Goal: Information Seeking & Learning: Learn about a topic

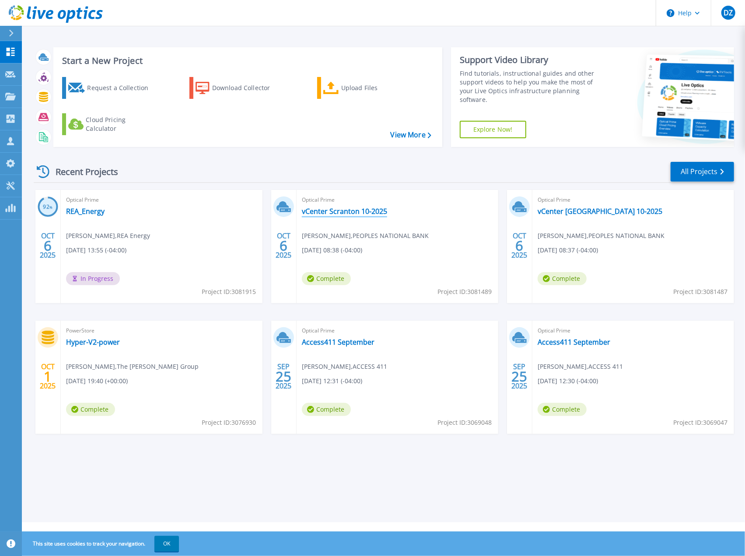
click at [321, 215] on link "vCenter Scranton 10-2025" at bounding box center [344, 211] width 85 height 9
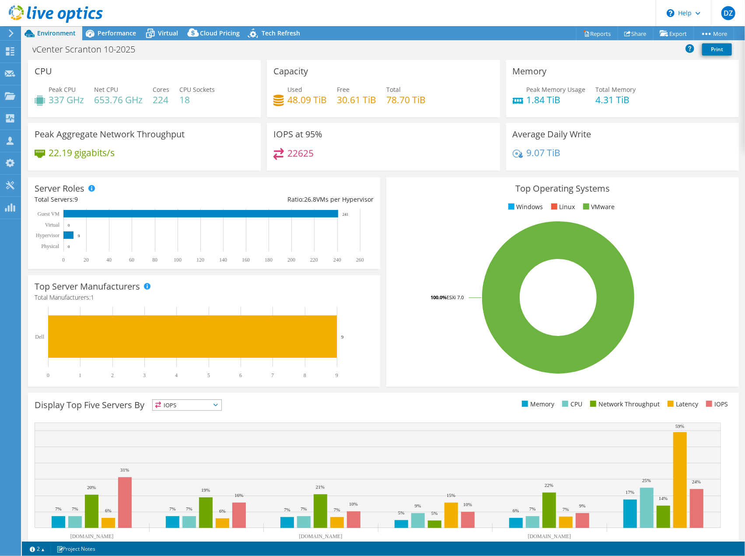
select select "USEast"
select select "USD"
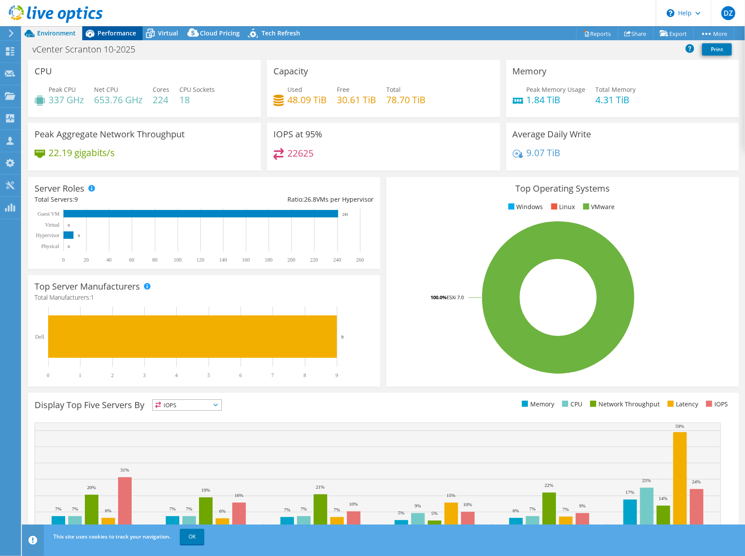
click at [111, 34] on span "Performance" at bounding box center [117, 33] width 39 height 8
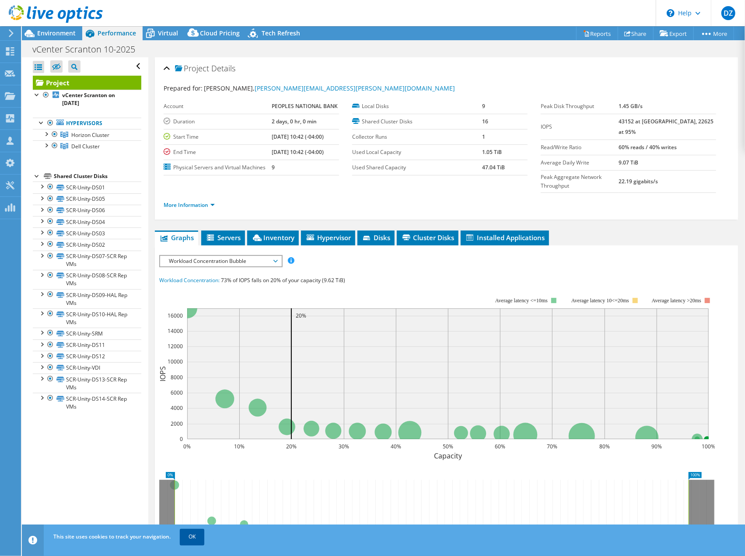
click at [186, 535] on link "OK" at bounding box center [192, 537] width 25 height 16
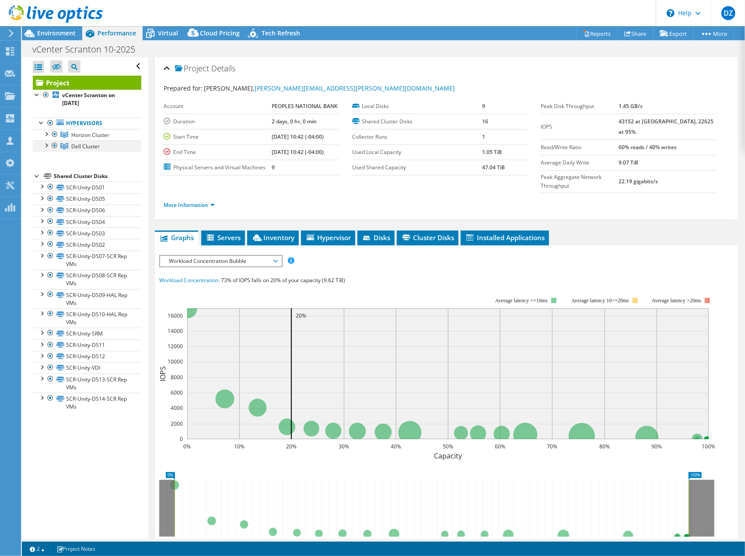
click at [49, 144] on div at bounding box center [46, 144] width 9 height 9
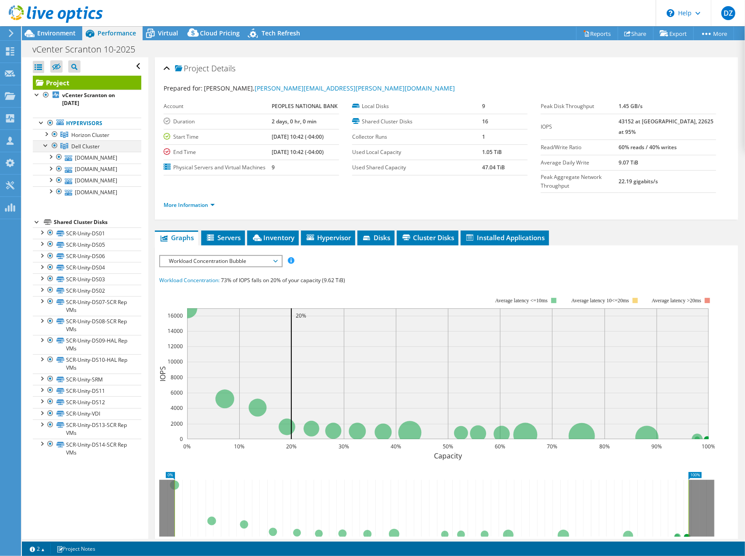
click at [49, 144] on div at bounding box center [46, 144] width 9 height 9
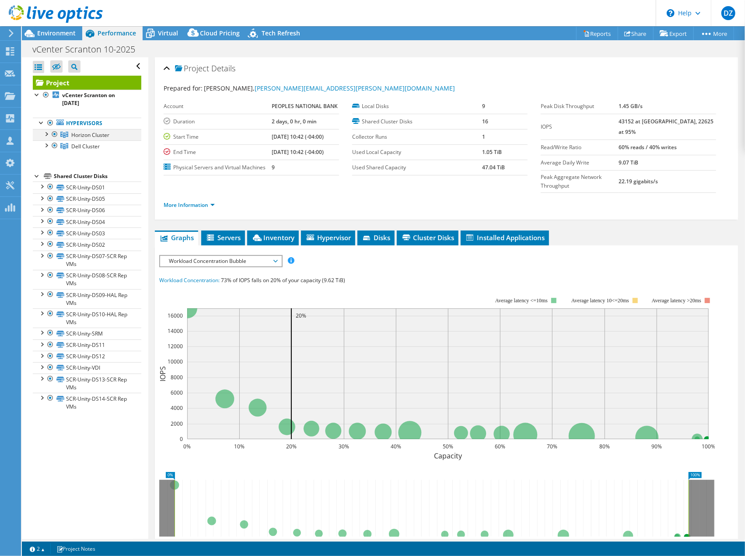
click at [49, 134] on div at bounding box center [46, 133] width 9 height 9
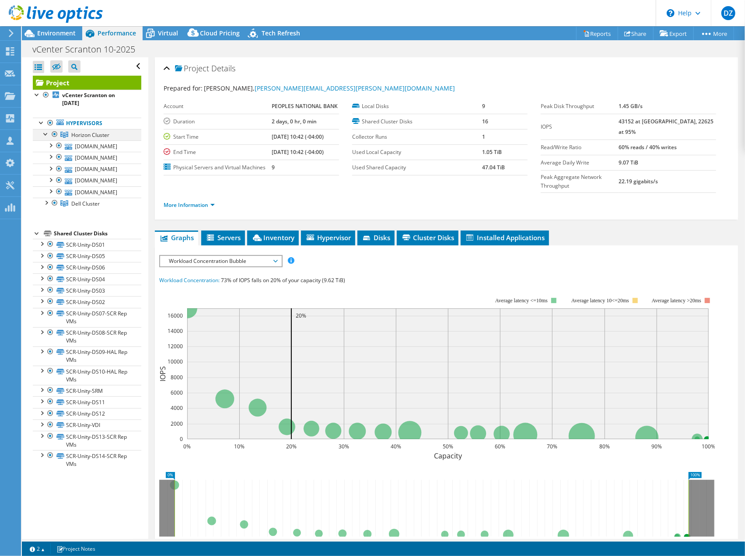
click at [49, 134] on div at bounding box center [46, 133] width 9 height 9
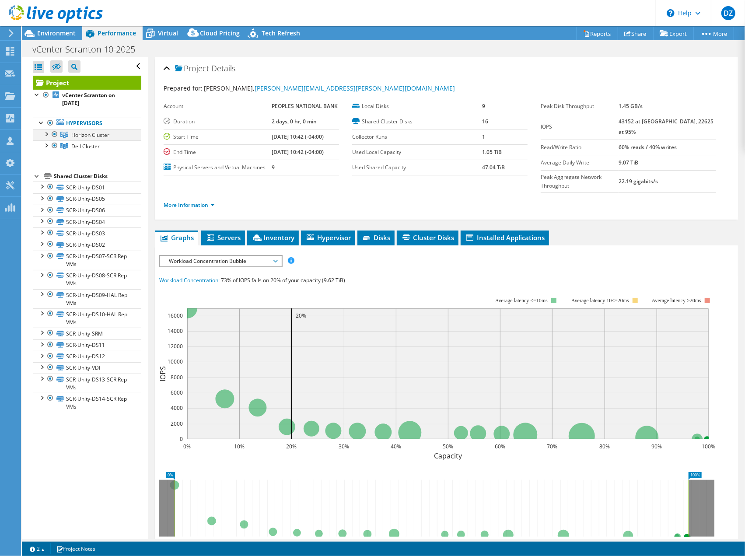
click at [47, 135] on div at bounding box center [46, 133] width 9 height 9
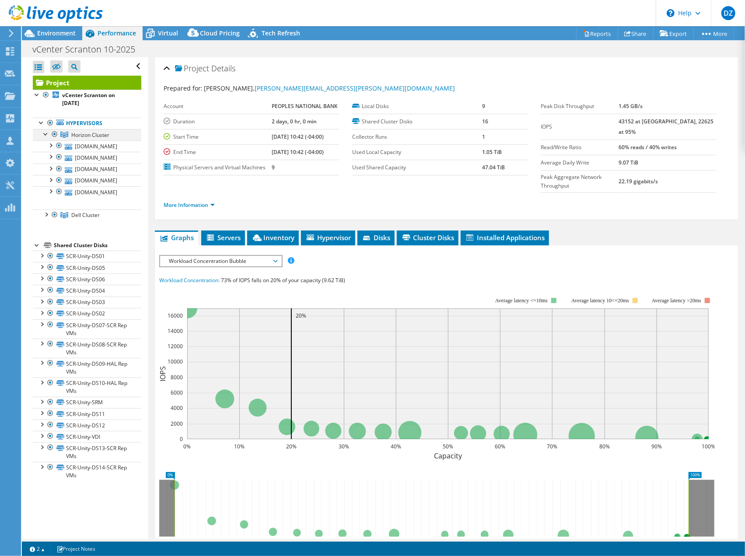
click at [47, 135] on div at bounding box center [46, 133] width 9 height 9
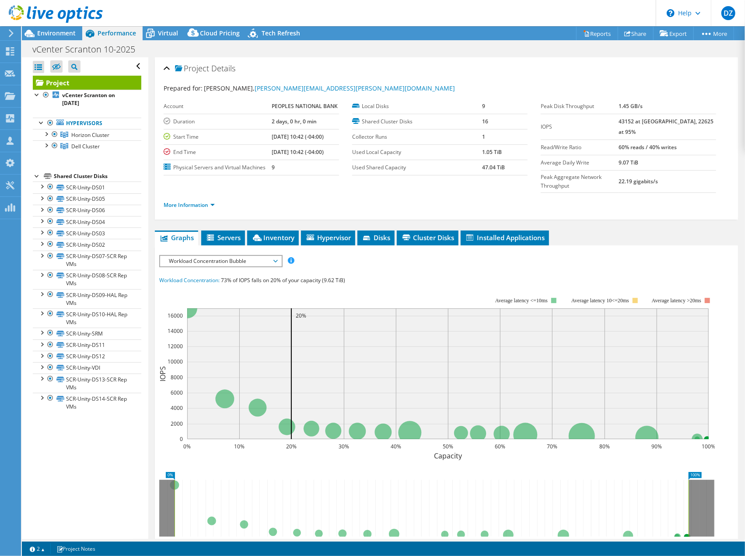
click at [77, 176] on div "Shared Cluster Disks" at bounding box center [98, 176] width 88 height 11
click at [38, 91] on div at bounding box center [37, 94] width 9 height 9
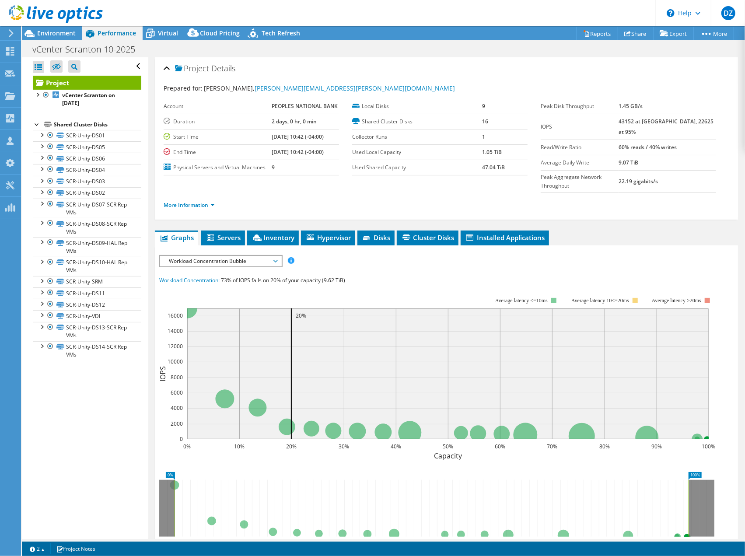
click at [69, 122] on div "Shared Cluster Disks" at bounding box center [98, 124] width 88 height 11
click at [37, 95] on div at bounding box center [37, 94] width 9 height 9
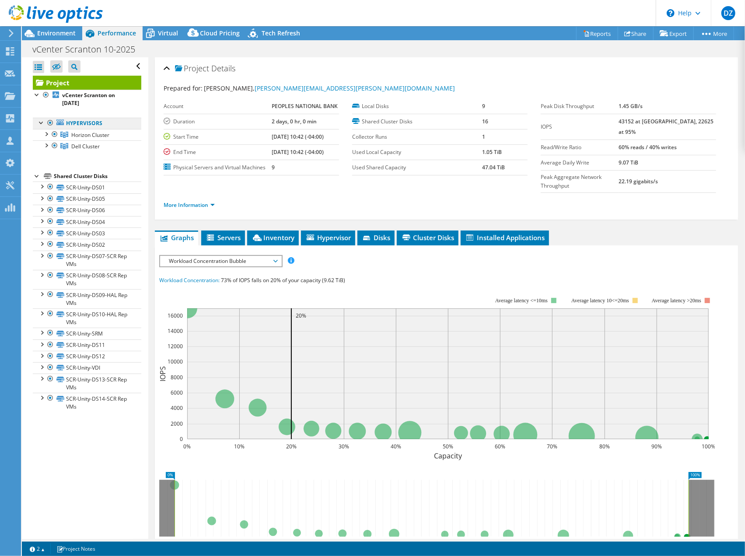
click at [67, 121] on link "Hypervisors" at bounding box center [87, 123] width 109 height 11
click at [56, 38] on div "Environment" at bounding box center [52, 33] width 60 height 14
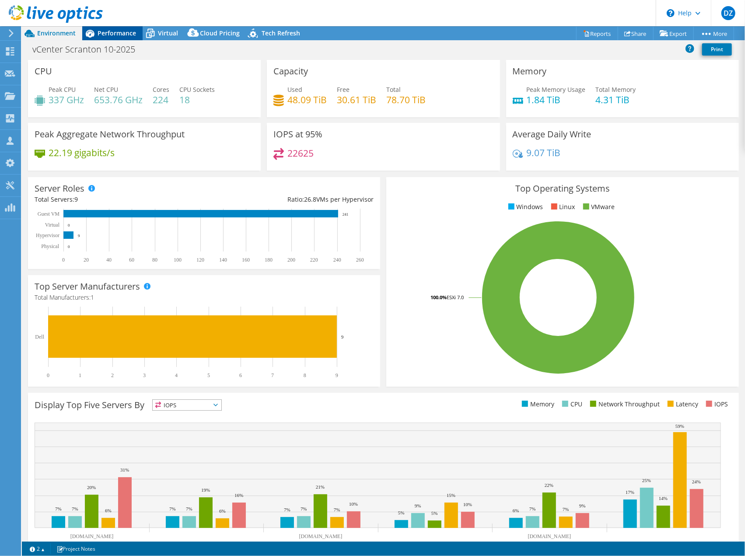
click at [110, 38] on div "Performance" at bounding box center [112, 33] width 60 height 14
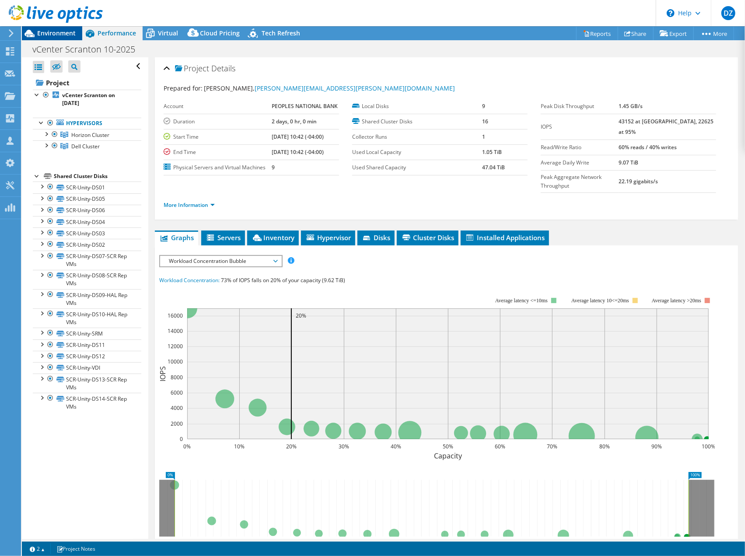
click at [53, 33] on span "Environment" at bounding box center [56, 33] width 39 height 8
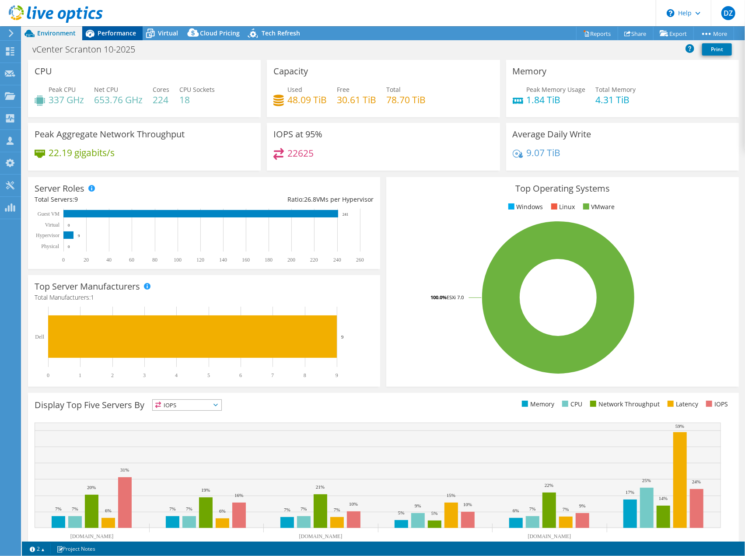
click at [105, 37] on span "Performance" at bounding box center [117, 33] width 39 height 8
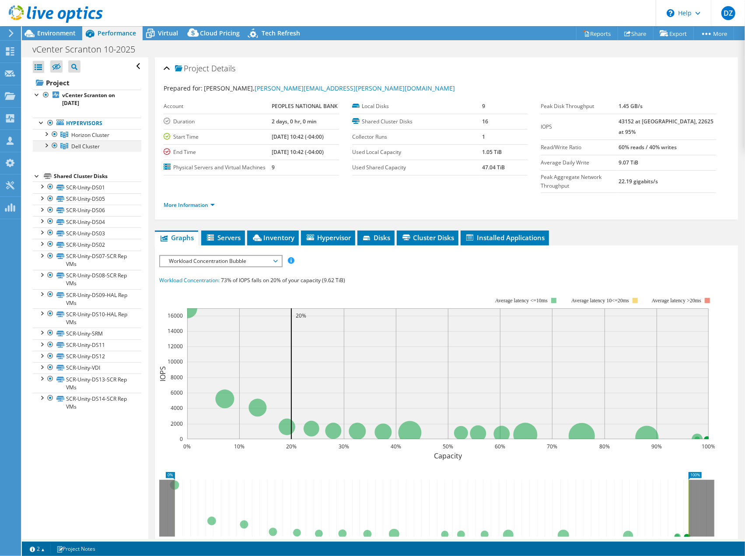
click at [45, 144] on div at bounding box center [46, 144] width 9 height 9
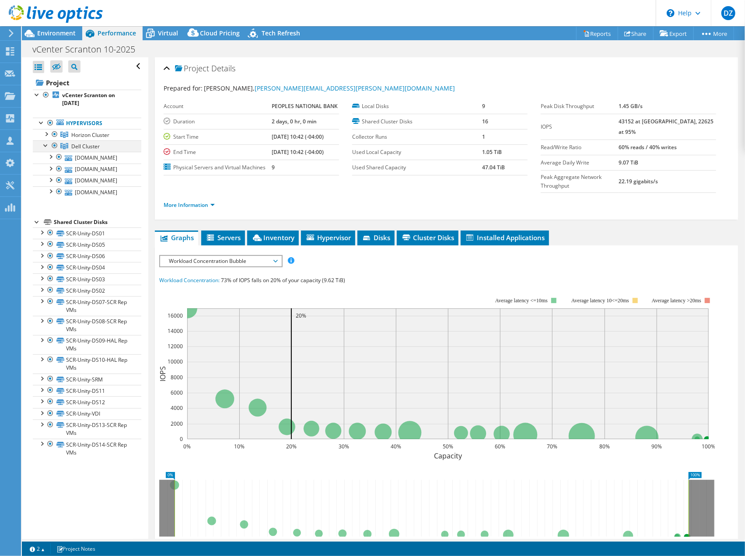
click at [45, 144] on div at bounding box center [46, 144] width 9 height 9
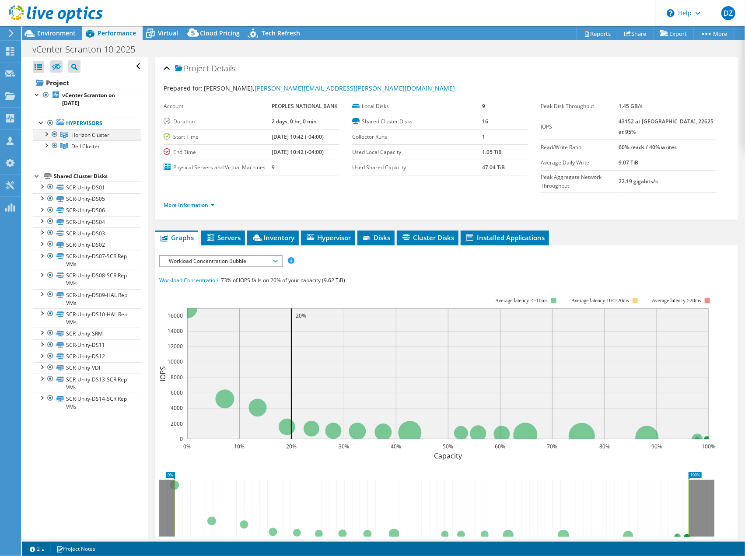
click at [46, 132] on div at bounding box center [46, 133] width 9 height 9
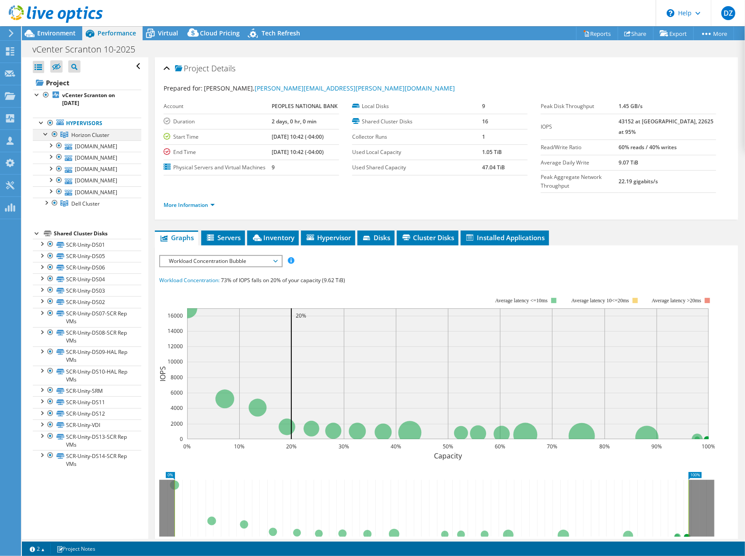
click at [57, 135] on div at bounding box center [54, 134] width 9 height 11
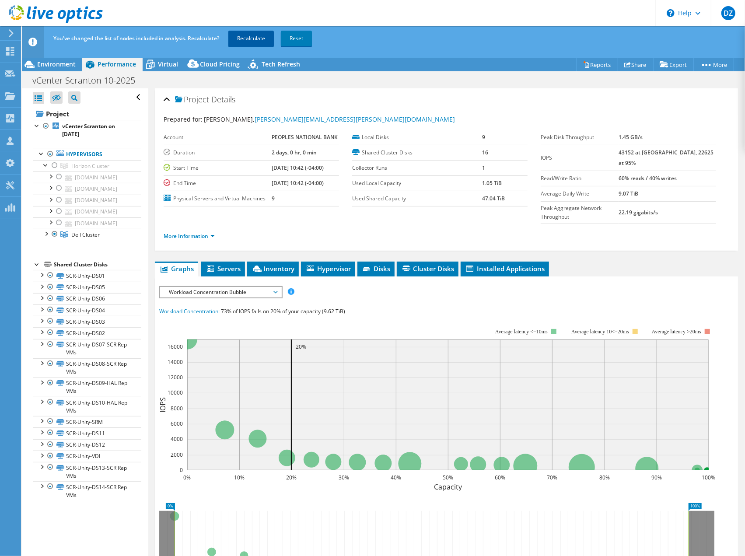
click at [246, 39] on link "Recalculate" at bounding box center [251, 39] width 46 height 16
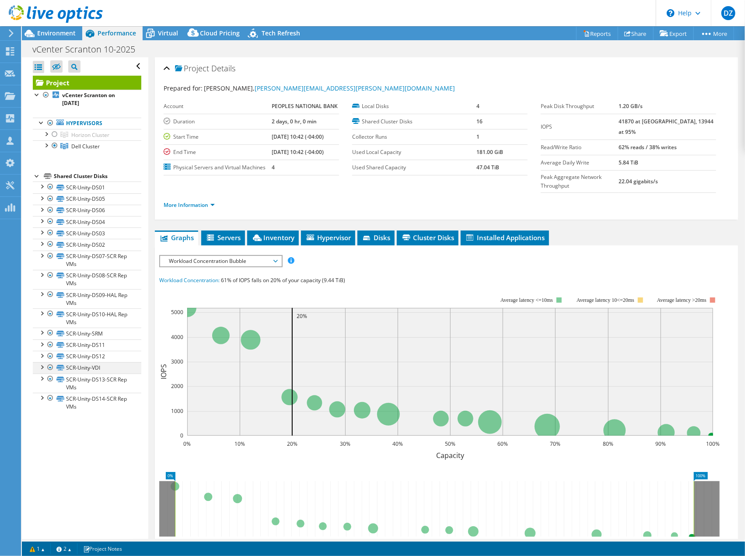
click at [43, 366] on div at bounding box center [41, 366] width 9 height 9
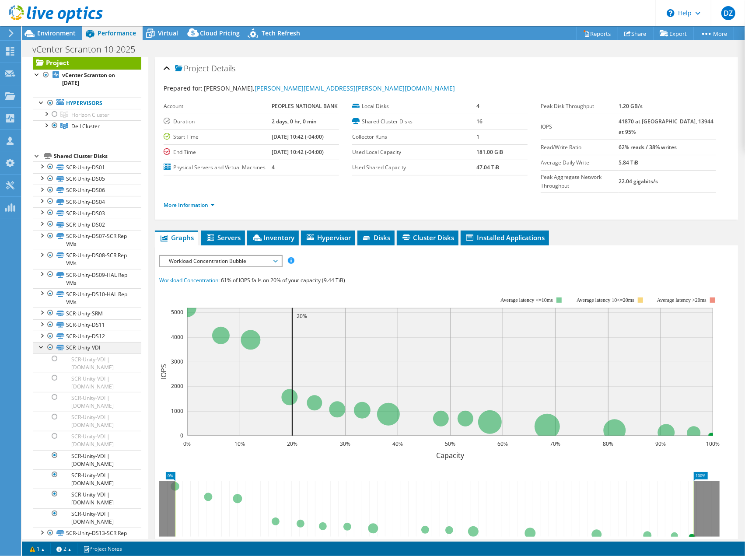
scroll to position [5, 0]
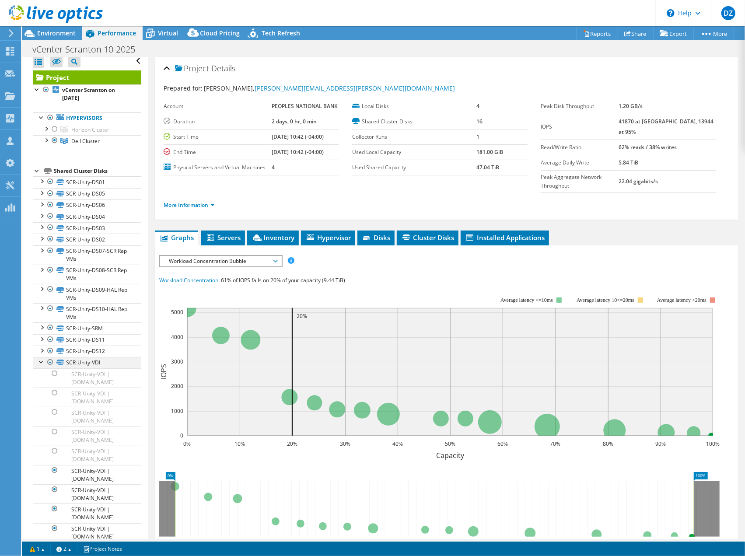
click at [41, 359] on div at bounding box center [41, 361] width 9 height 9
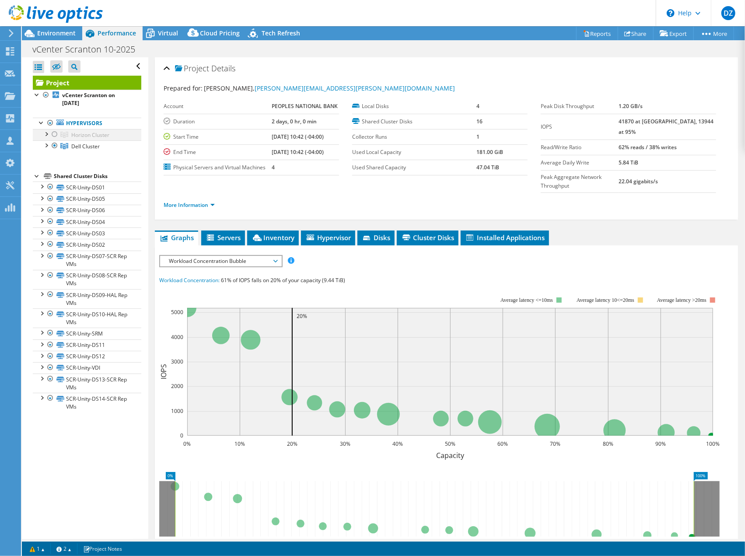
click at [53, 132] on div at bounding box center [54, 134] width 9 height 11
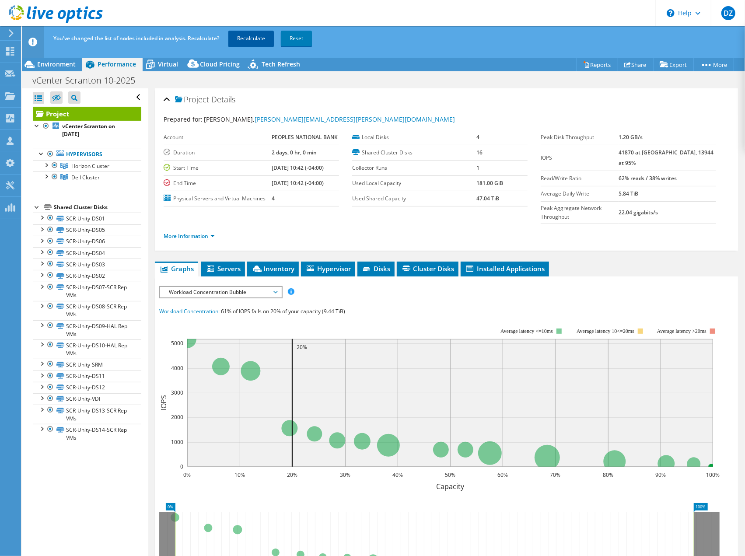
click at [263, 42] on link "Recalculate" at bounding box center [251, 39] width 46 height 16
click at [48, 175] on div at bounding box center [46, 176] width 9 height 9
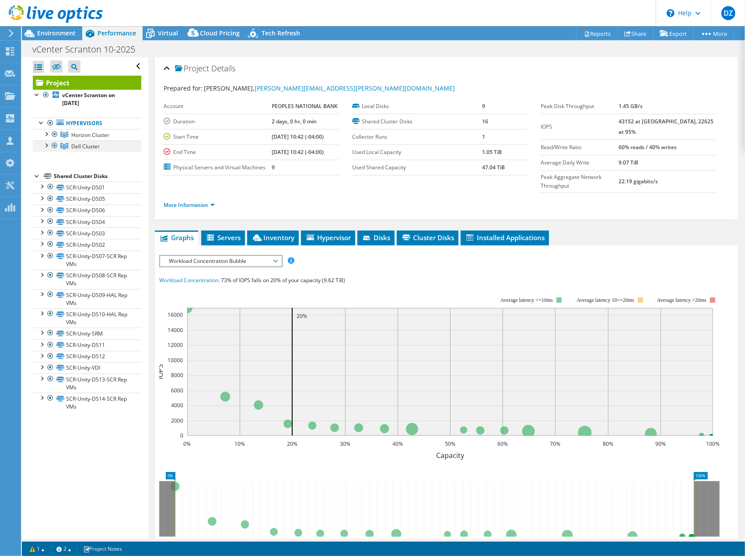
click at [47, 144] on div at bounding box center [46, 144] width 9 height 9
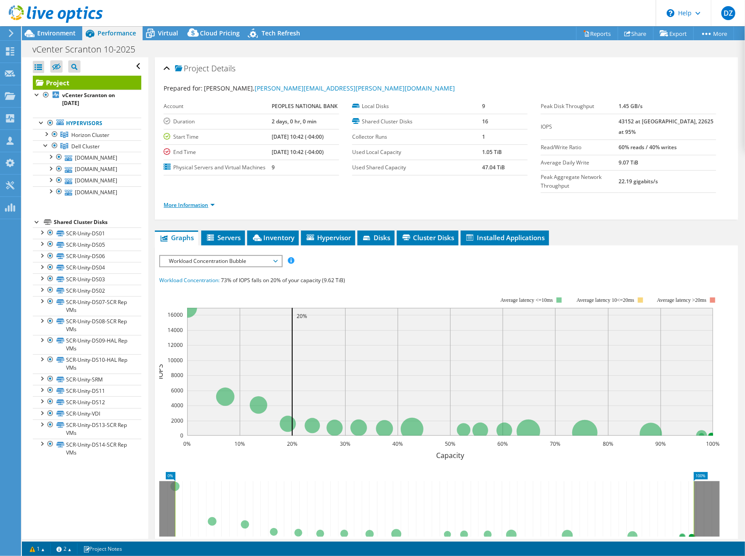
click at [170, 201] on link "More Information" at bounding box center [189, 204] width 51 height 7
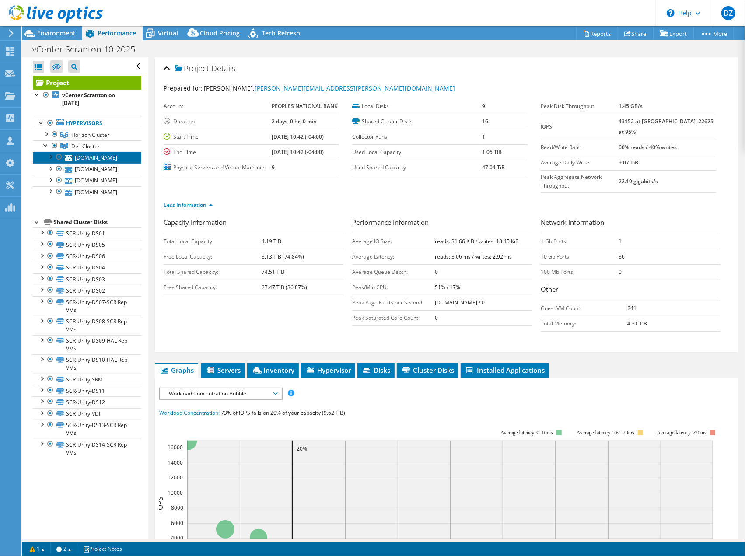
click at [112, 163] on link "[DOMAIN_NAME]" at bounding box center [87, 157] width 109 height 11
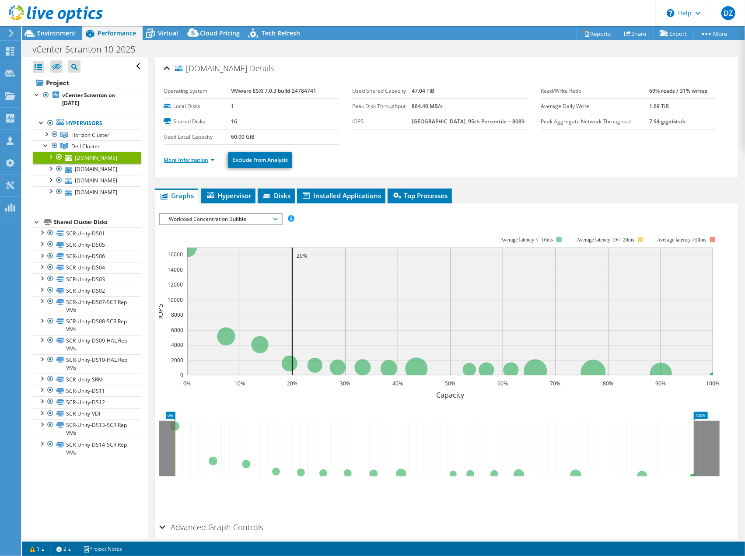
click at [198, 161] on link "More Information" at bounding box center [189, 159] width 51 height 7
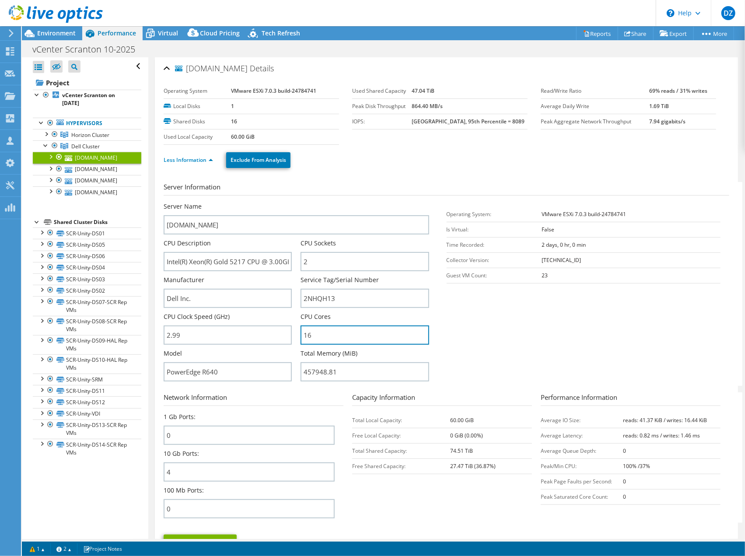
drag, startPoint x: 315, startPoint y: 332, endPoint x: 295, endPoint y: 336, distance: 20.4
click at [295, 202] on div "Server Name [DOMAIN_NAME] CPU Description Intel(R) Xeon(R) Gold 5217 CPU @ 3.00…" at bounding box center [301, 202] width 274 height 0
drag, startPoint x: 255, startPoint y: 260, endPoint x: 294, endPoint y: 262, distance: 39.0
click at [294, 262] on div "CPU Description Intel(R) Xeon(R) Gold 5217 CPU @ 3.00GHz 2.99 GHz" at bounding box center [232, 255] width 137 height 32
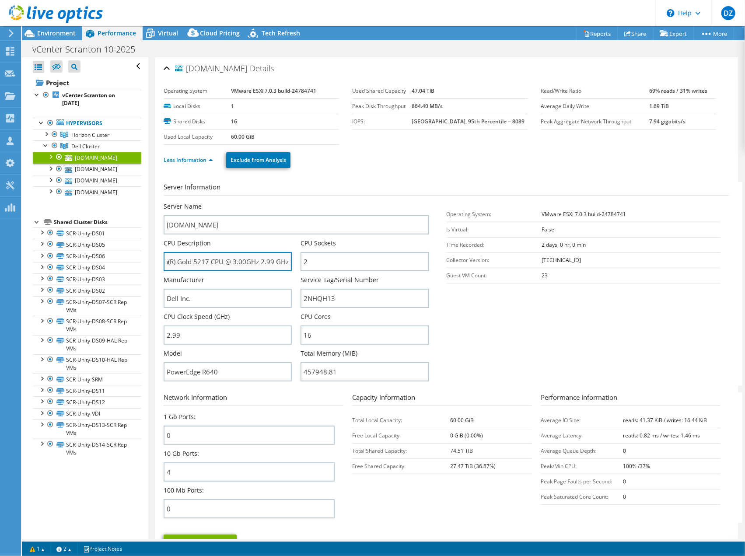
click at [286, 262] on input "Intel(R) Xeon(R) Gold 5217 CPU @ 3.00GHz 2.99 GHz" at bounding box center [228, 261] width 128 height 19
drag, startPoint x: 286, startPoint y: 262, endPoint x: 162, endPoint y: 258, distance: 124.8
click at [162, 258] on div "[DOMAIN_NAME] Details Operating System VMware ESXi 7.0.3 build-24784741 Local D…" at bounding box center [446, 315] width 583 height 517
click at [205, 263] on input "Intel(R) Xeon(R) Gold 5217 CPU @ 3.00GHz 2.99 GHz" at bounding box center [228, 261] width 128 height 19
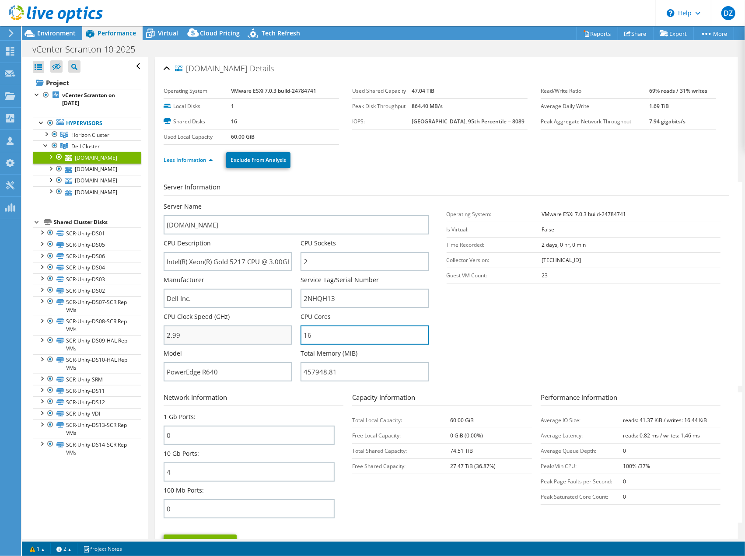
drag, startPoint x: 313, startPoint y: 334, endPoint x: 285, endPoint y: 334, distance: 28.0
click at [285, 202] on div "Server Name [DOMAIN_NAME] CPU Description Intel(R) Xeon(R) Gold 5217 CPU @ 3.00…" at bounding box center [301, 202] width 274 height 0
click at [313, 334] on input "16" at bounding box center [365, 335] width 128 height 19
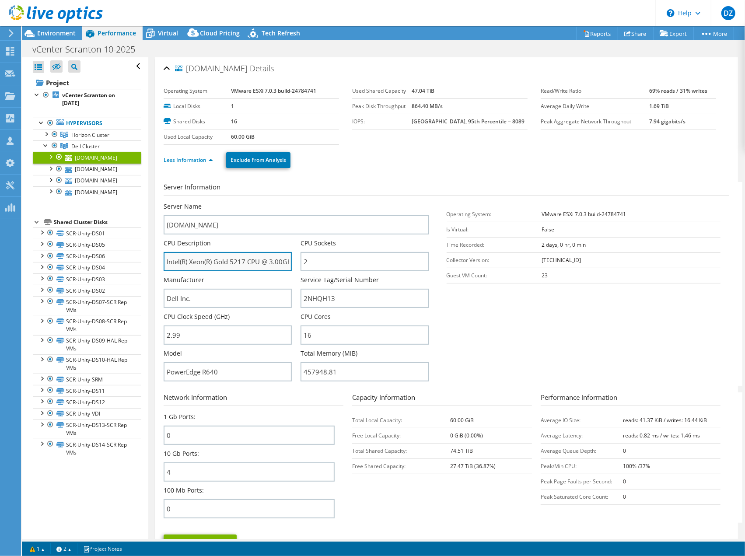
click at [264, 263] on input "Intel(R) Xeon(R) Gold 5217 CPU @ 3.00GHz 2.99 GHz" at bounding box center [228, 261] width 128 height 19
drag, startPoint x: 312, startPoint y: 263, endPoint x: 284, endPoint y: 258, distance: 28.4
click at [284, 202] on div "Server Name [DOMAIN_NAME] CPU Description Intel(R) Xeon(R) Gold 5217 CPU @ 3.00…" at bounding box center [301, 202] width 274 height 0
click at [281, 259] on input "Intel(R) Xeon(R) Gold 5217 CPU @ 3.00GHz 2.99 GHz" at bounding box center [228, 261] width 128 height 19
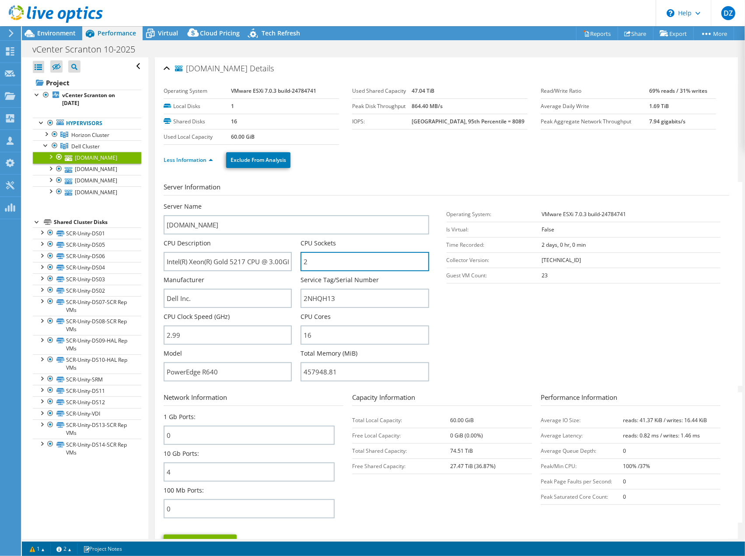
drag, startPoint x: 311, startPoint y: 260, endPoint x: 292, endPoint y: 260, distance: 19.3
click at [292, 202] on div "Server Name [DOMAIN_NAME] CPU Description Intel(R) Xeon(R) Gold 5217 CPU @ 3.00…" at bounding box center [301, 202] width 274 height 0
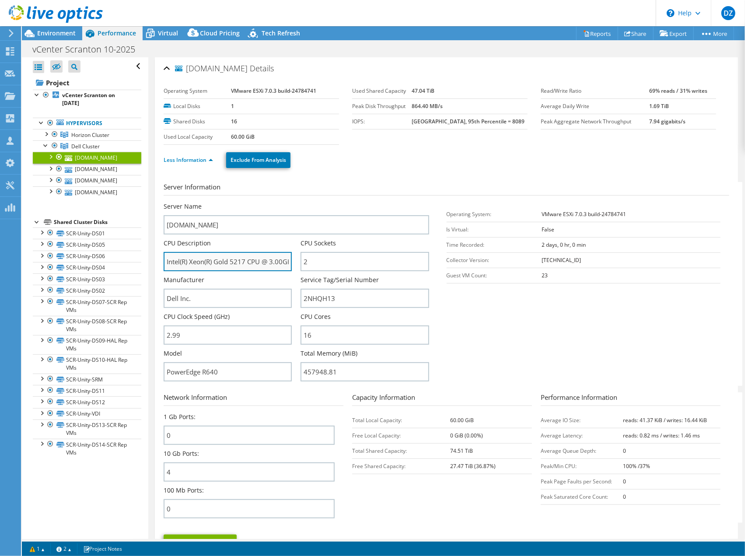
click at [287, 260] on input "Intel(R) Xeon(R) Gold 5217 CPU @ 3.00GHz 2.99 GHz" at bounding box center [228, 261] width 128 height 19
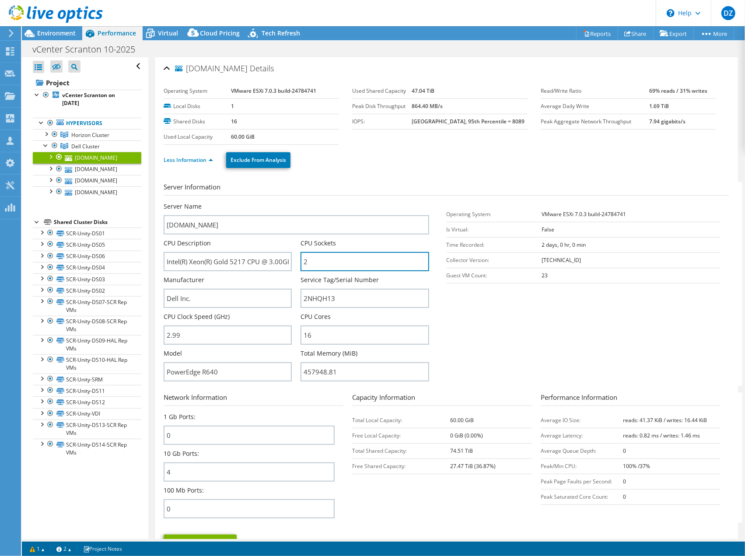
drag, startPoint x: 309, startPoint y: 263, endPoint x: 296, endPoint y: 263, distance: 13.2
click at [296, 202] on div "Server Name [DOMAIN_NAME] CPU Description Intel(R) Xeon(R) Gold 5217 CPU @ 3.00…" at bounding box center [301, 202] width 274 height 0
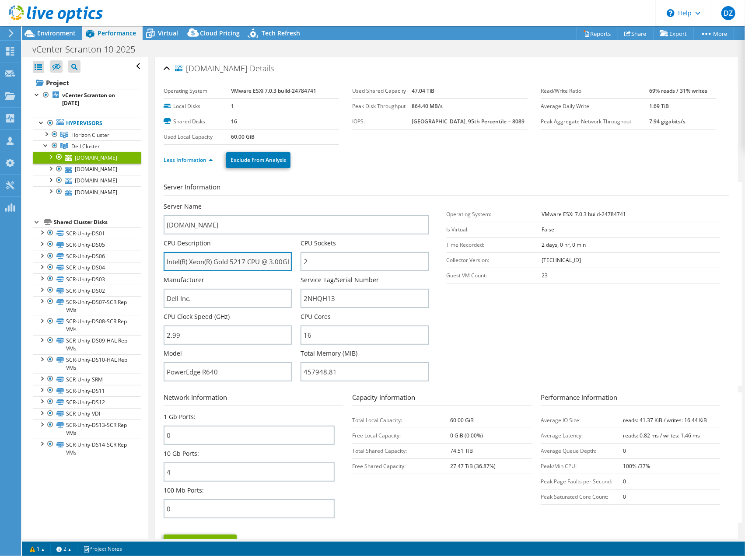
click at [272, 261] on input "Intel(R) Xeon(R) Gold 5217 CPU @ 3.00GHz 2.99 GHz" at bounding box center [228, 261] width 128 height 19
click at [72, 35] on span "Environment" at bounding box center [56, 33] width 39 height 8
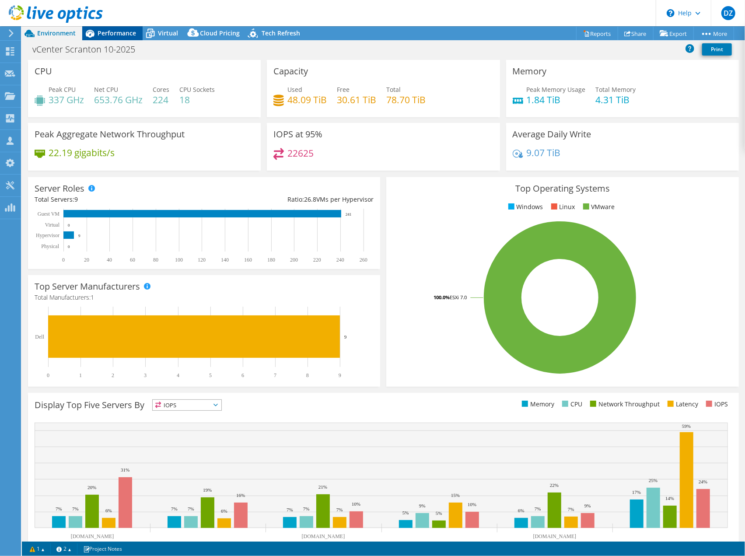
click at [108, 35] on span "Performance" at bounding box center [117, 33] width 39 height 8
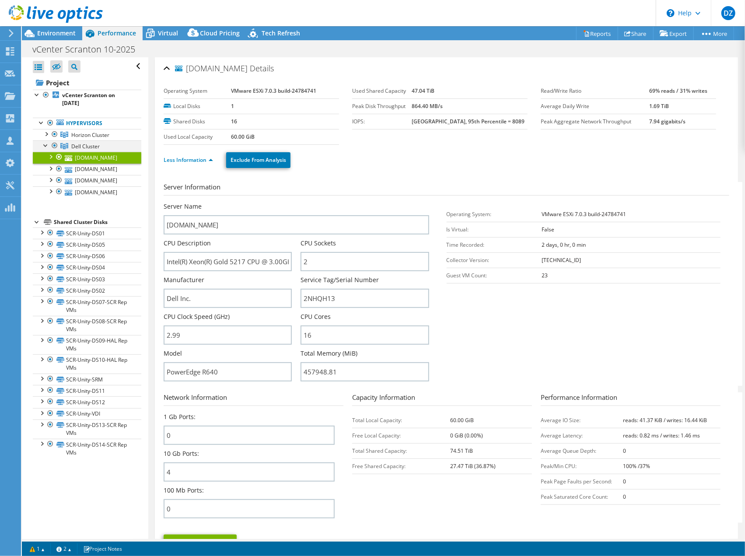
click at [46, 144] on div at bounding box center [46, 144] width 9 height 9
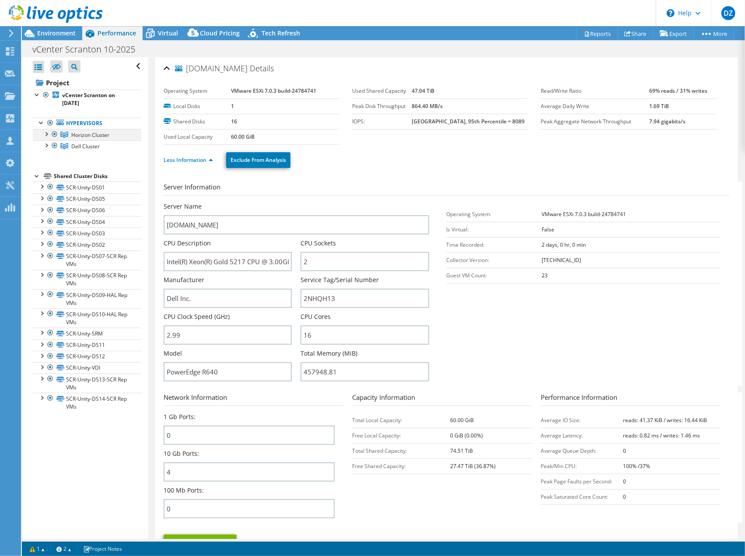
click at [49, 133] on div at bounding box center [46, 133] width 9 height 9
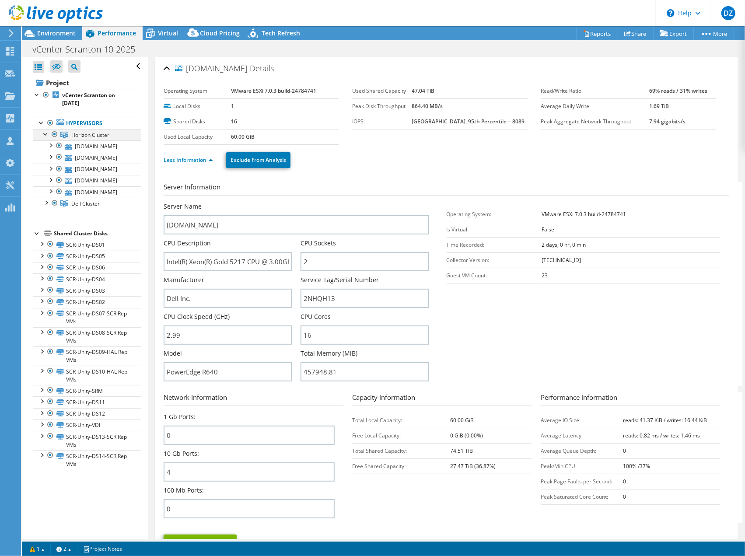
click at [50, 133] on div at bounding box center [54, 134] width 9 height 11
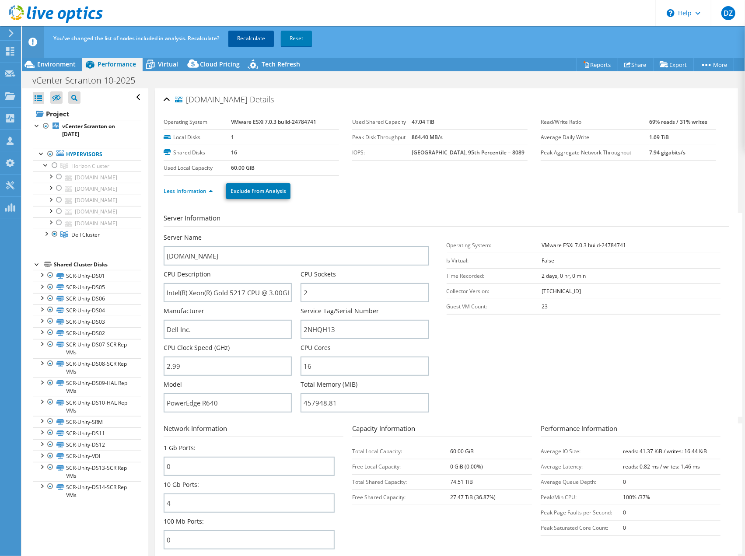
click at [244, 40] on link "Recalculate" at bounding box center [251, 39] width 46 height 16
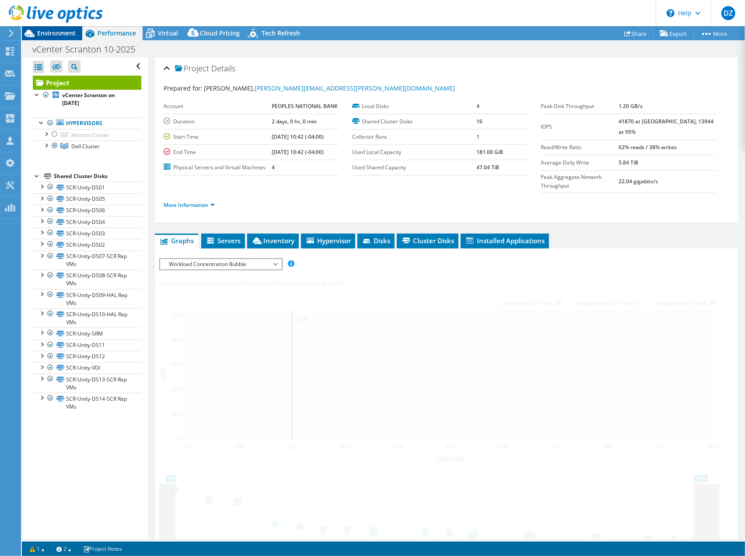
click at [58, 35] on span "Environment" at bounding box center [56, 33] width 39 height 8
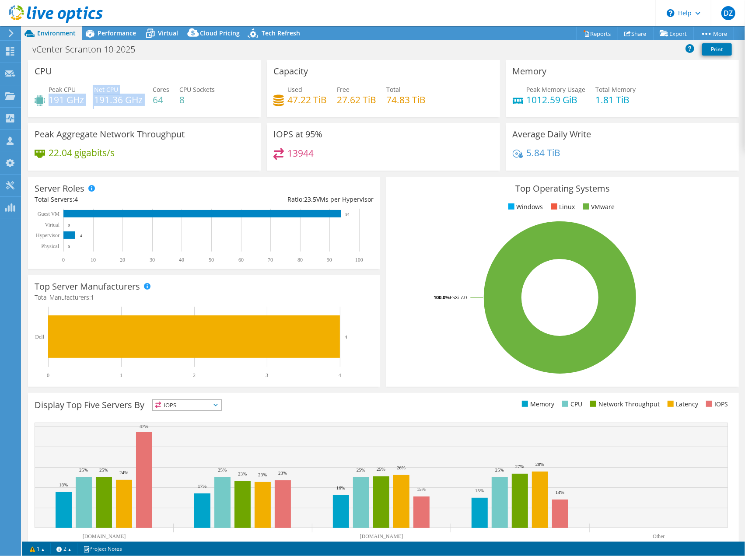
drag, startPoint x: 144, startPoint y: 99, endPoint x: 51, endPoint y: 98, distance: 93.2
click at [51, 98] on div "Peak CPU 191 GHz Net CPU 191.36 GHz Cores 64 CPU Sockets 8" at bounding box center [145, 99] width 220 height 28
click at [61, 99] on h4 "191 GHz" at bounding box center [66, 100] width 35 height 10
drag, startPoint x: 186, startPoint y: 101, endPoint x: 176, endPoint y: 101, distance: 10.1
click at [176, 101] on div "Peak CPU 191 GHz Net CPU 191.36 GHz Cores 64 CPU Sockets 8" at bounding box center [145, 99] width 220 height 28
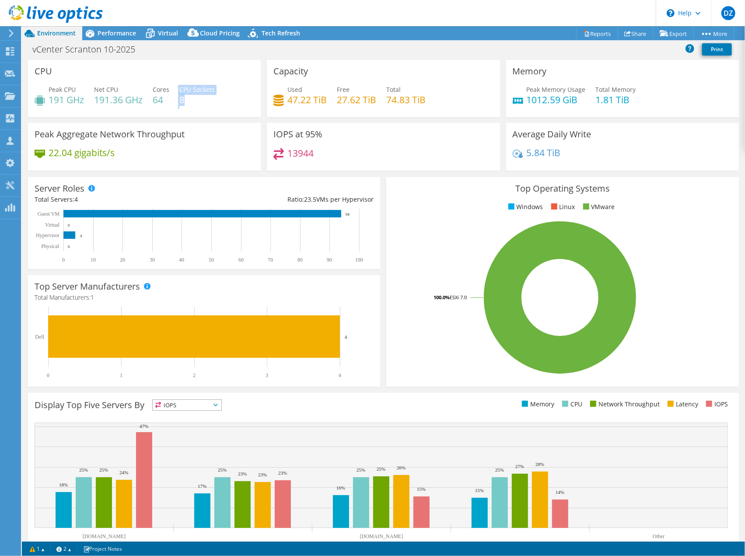
click at [176, 101] on div "Peak CPU 191 GHz Net CPU 191.36 GHz Cores 64 CPU Sockets 8" at bounding box center [145, 99] width 220 height 28
click at [108, 36] on span "Performance" at bounding box center [117, 33] width 39 height 8
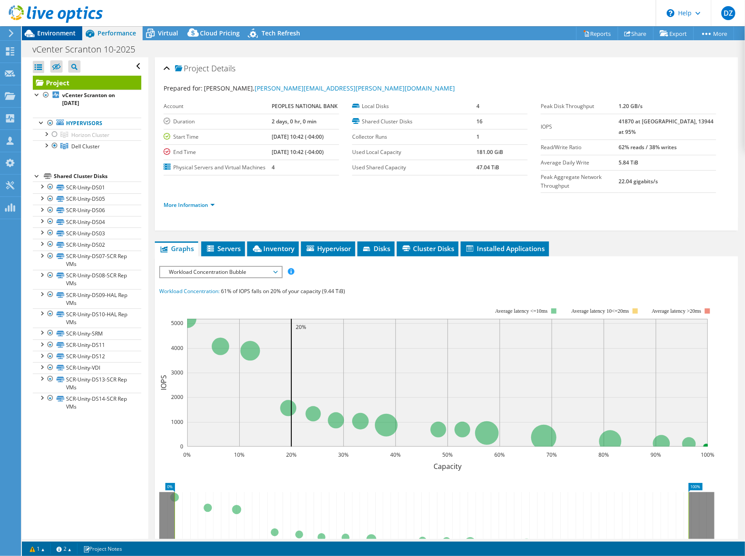
click at [56, 32] on span "Environment" at bounding box center [56, 33] width 39 height 8
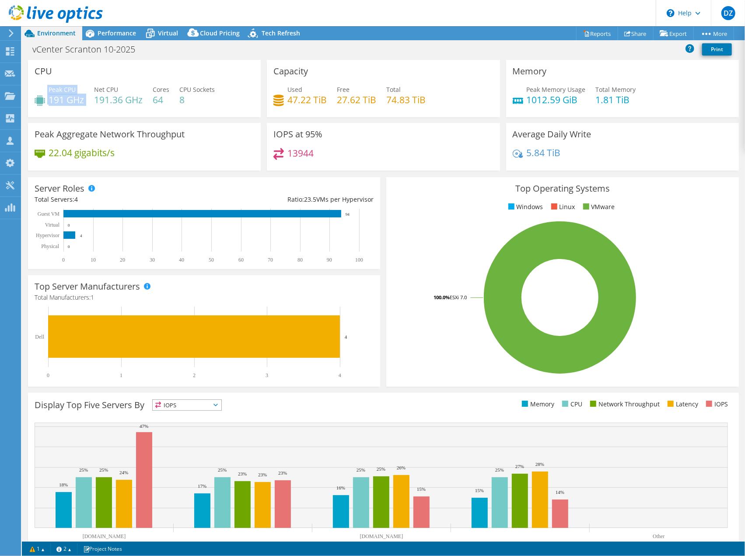
drag, startPoint x: 88, startPoint y: 100, endPoint x: 47, endPoint y: 100, distance: 41.1
click at [47, 100] on div "Peak CPU 191 GHz Net CPU 191.36 GHz Cores 64 CPU Sockets 8" at bounding box center [145, 99] width 220 height 28
click at [50, 100] on h4 "191 GHz" at bounding box center [66, 100] width 35 height 10
drag, startPoint x: 49, startPoint y: 90, endPoint x: 145, endPoint y: 104, distance: 96.9
click at [145, 104] on div "Peak CPU 191 GHz Net CPU 191.36 GHz Cores 64 CPU Sockets 8" at bounding box center [145, 99] width 220 height 28
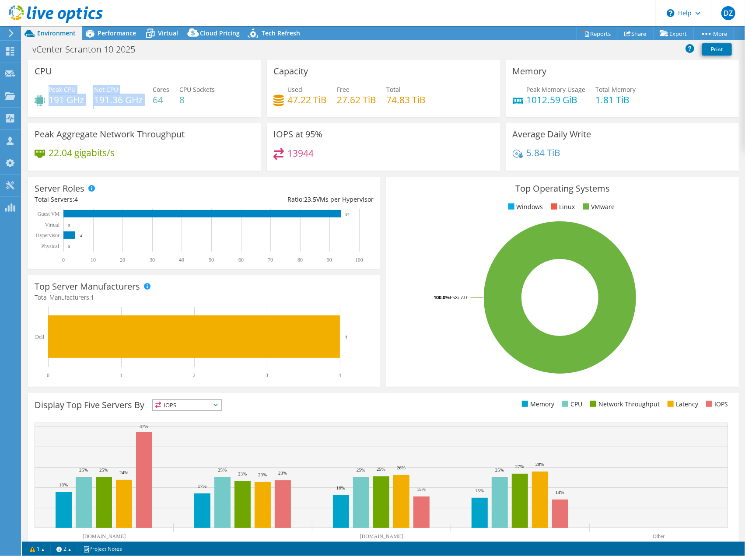
click at [143, 102] on h4 "191.36 GHz" at bounding box center [118, 100] width 49 height 10
drag, startPoint x: 163, startPoint y: 103, endPoint x: 154, endPoint y: 102, distance: 9.6
click at [154, 102] on h4 "64" at bounding box center [161, 100] width 17 height 10
click at [162, 102] on h4 "64" at bounding box center [161, 100] width 17 height 10
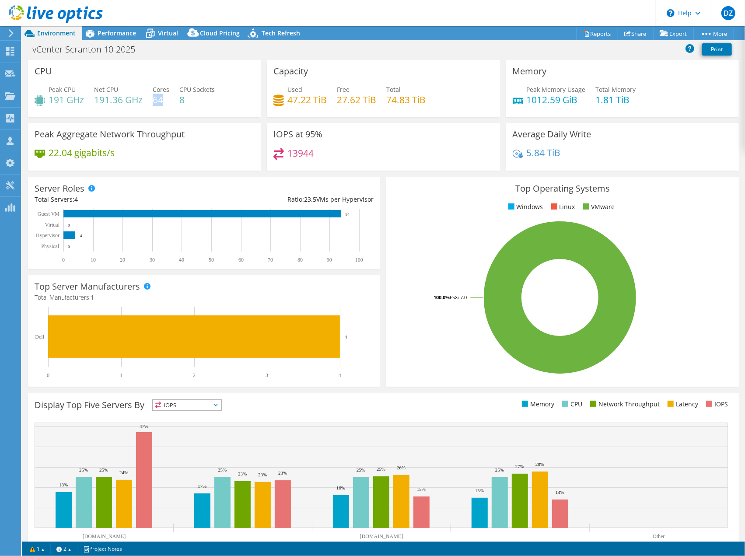
drag, startPoint x: 164, startPoint y: 101, endPoint x: 155, endPoint y: 102, distance: 8.8
click at [155, 102] on h4 "64" at bounding box center [161, 100] width 17 height 10
click at [162, 35] on span "Virtual" at bounding box center [168, 33] width 20 height 8
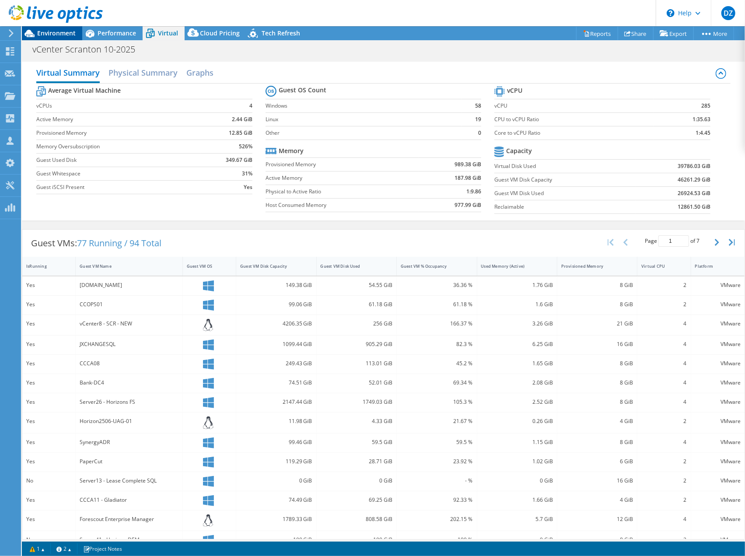
click at [66, 36] on span "Environment" at bounding box center [56, 33] width 39 height 8
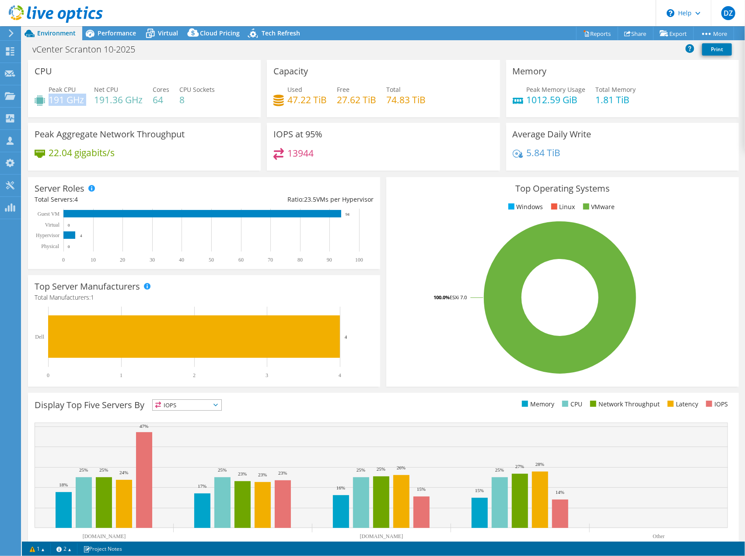
drag, startPoint x: 85, startPoint y: 101, endPoint x: 50, endPoint y: 98, distance: 35.1
click at [50, 98] on div "Peak CPU 191 GHz Net CPU 191.36 GHz Cores 64 CPU Sockets 8" at bounding box center [145, 99] width 220 height 28
click at [65, 101] on h4 "191 GHz" at bounding box center [66, 100] width 35 height 10
click at [129, 37] on div "Performance" at bounding box center [112, 33] width 60 height 14
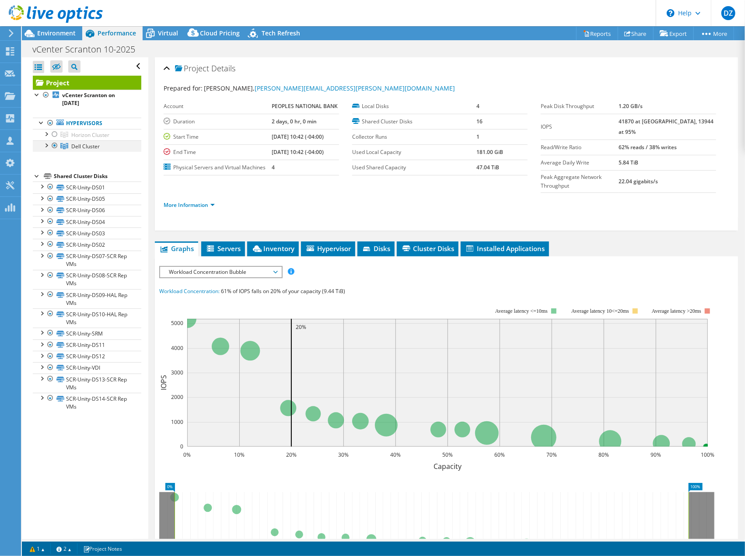
click at [49, 144] on div at bounding box center [46, 144] width 9 height 9
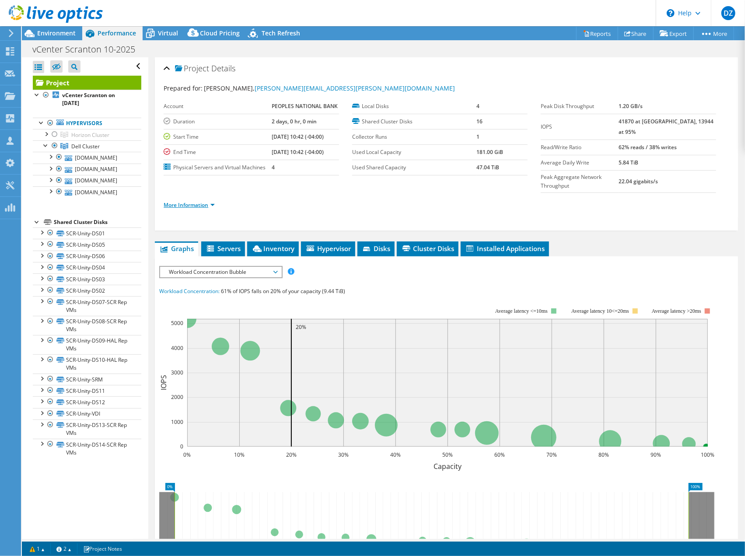
click at [213, 201] on link "More Information" at bounding box center [189, 204] width 51 height 7
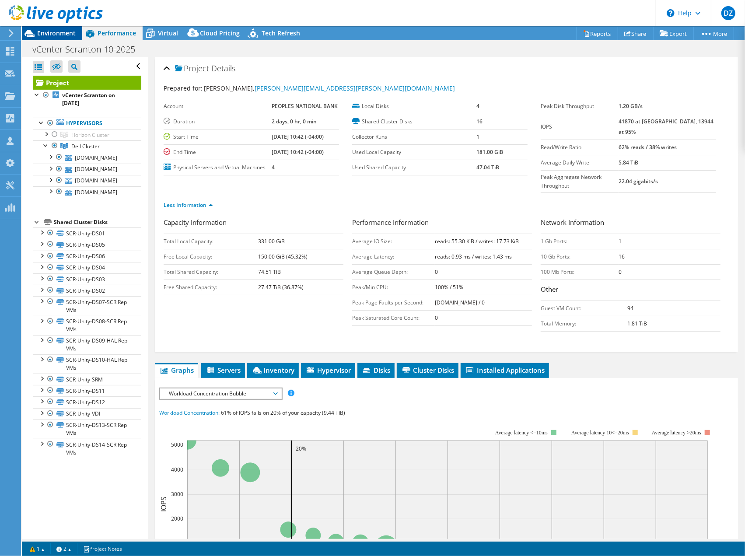
click at [71, 29] on span "Environment" at bounding box center [56, 33] width 39 height 8
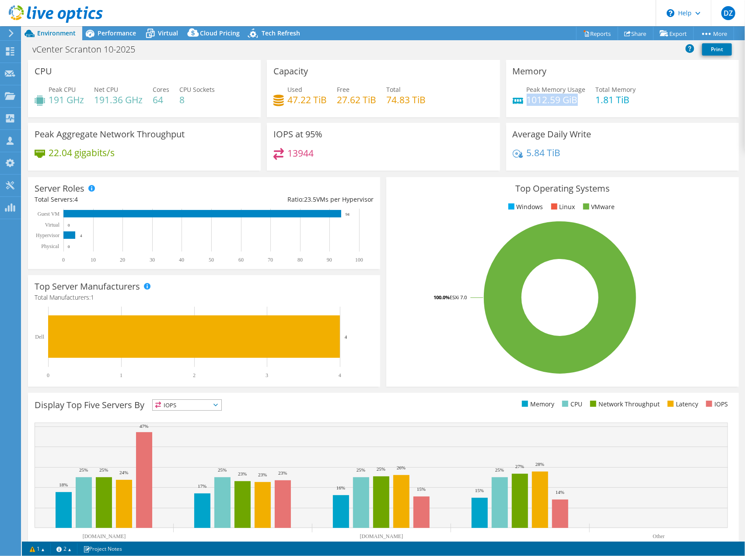
drag, startPoint x: 571, startPoint y: 103, endPoint x: 523, endPoint y: 103, distance: 47.3
click at [527, 103] on h4 "1012.59 GiB" at bounding box center [556, 100] width 59 height 10
click at [587, 105] on div "Peak Memory Usage 1012.59 GiB Total Memory 1.81 TiB" at bounding box center [623, 99] width 220 height 28
click at [127, 29] on span "Performance" at bounding box center [117, 33] width 39 height 8
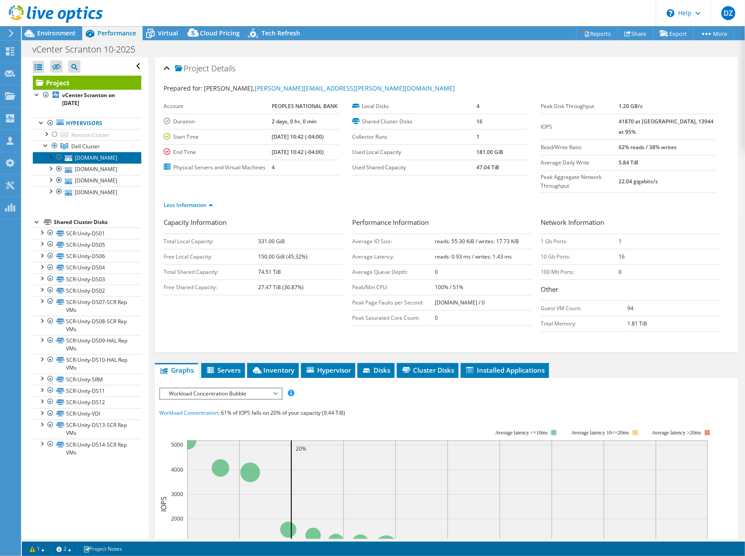
click at [82, 163] on link "[DOMAIN_NAME]" at bounding box center [87, 157] width 109 height 11
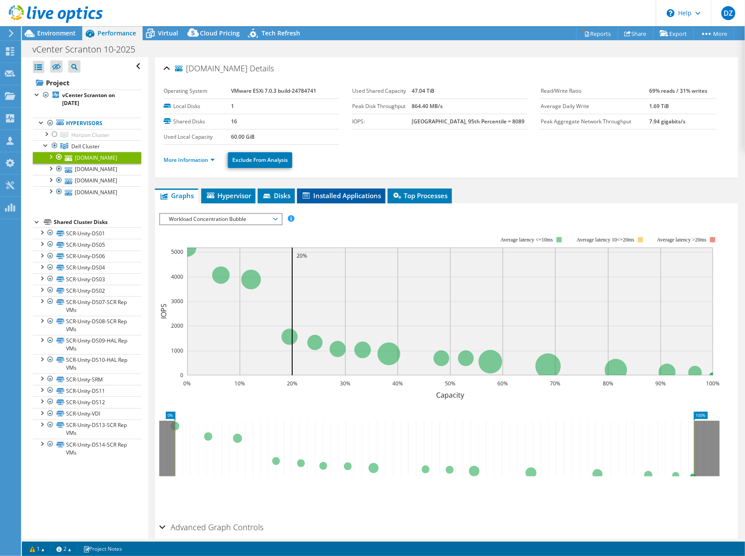
click at [316, 197] on span "Installed Applications" at bounding box center [342, 195] width 80 height 9
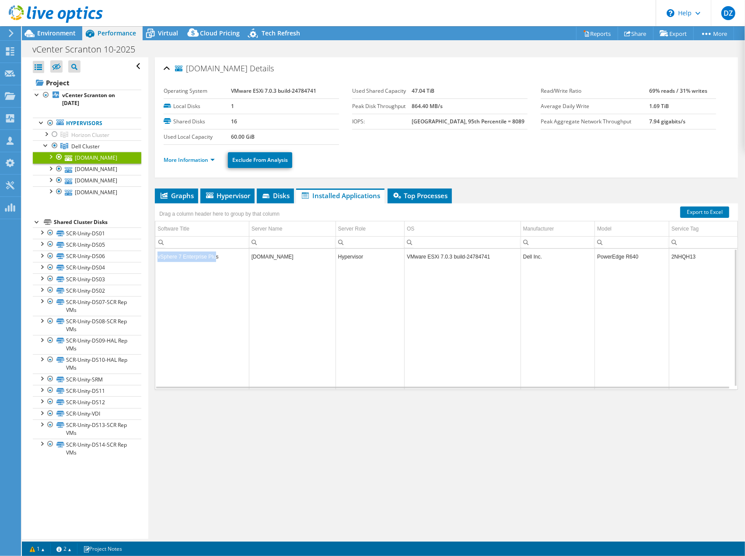
drag, startPoint x: 214, startPoint y: 255, endPoint x: 157, endPoint y: 253, distance: 57.8
click at [157, 253] on td "vSphere 7 Enterprise Plus" at bounding box center [202, 256] width 94 height 15
click at [159, 253] on td "vSphere 7 Enterprise Plus" at bounding box center [202, 256] width 94 height 15
drag, startPoint x: 158, startPoint y: 255, endPoint x: 221, endPoint y: 260, distance: 62.8
click at [221, 260] on td "vSphere 7 Enterprise Plus" at bounding box center [202, 256] width 94 height 15
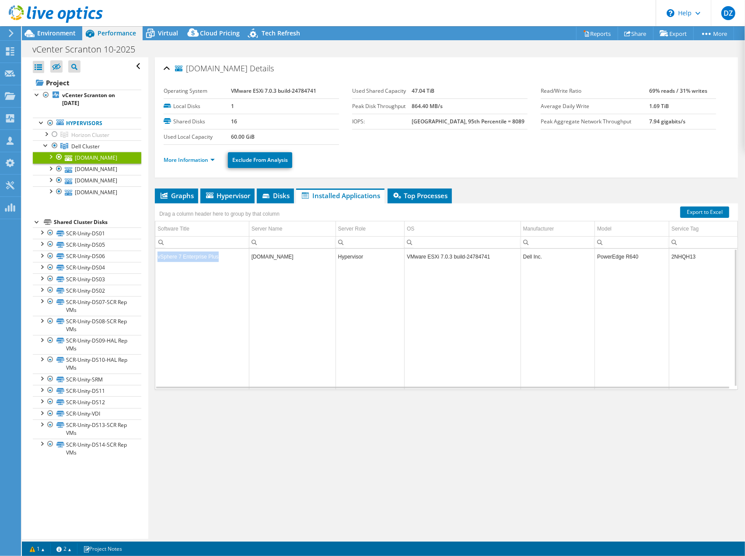
click at [221, 260] on td "vSphere 7 Enterprise Plus" at bounding box center [202, 256] width 94 height 15
click at [214, 256] on td "vSphere 7 Enterprise Plus" at bounding box center [202, 256] width 94 height 15
drag, startPoint x: 216, startPoint y: 256, endPoint x: 180, endPoint y: 255, distance: 35.9
click at [180, 255] on td "vSphere 7 Enterprise Plus" at bounding box center [202, 256] width 94 height 15
click at [183, 255] on td "vSphere 7 Enterprise Plus" at bounding box center [202, 256] width 94 height 15
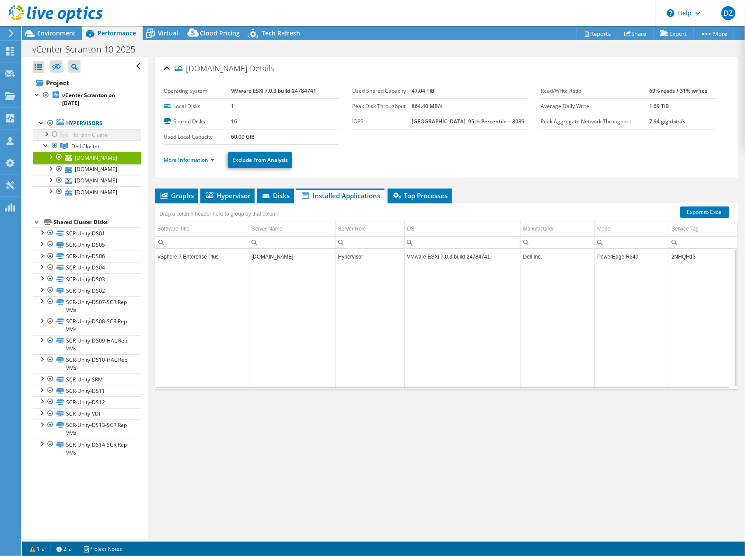
click at [54, 134] on div at bounding box center [54, 134] width 9 height 11
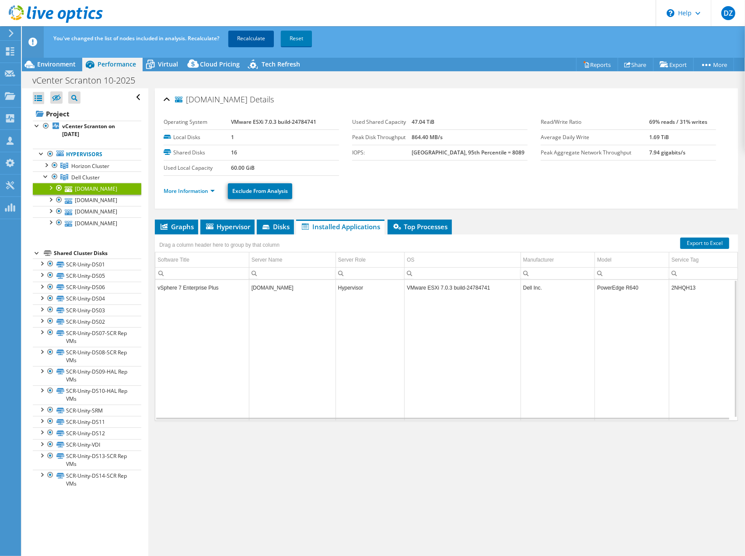
click at [236, 43] on link "Recalculate" at bounding box center [251, 39] width 46 height 16
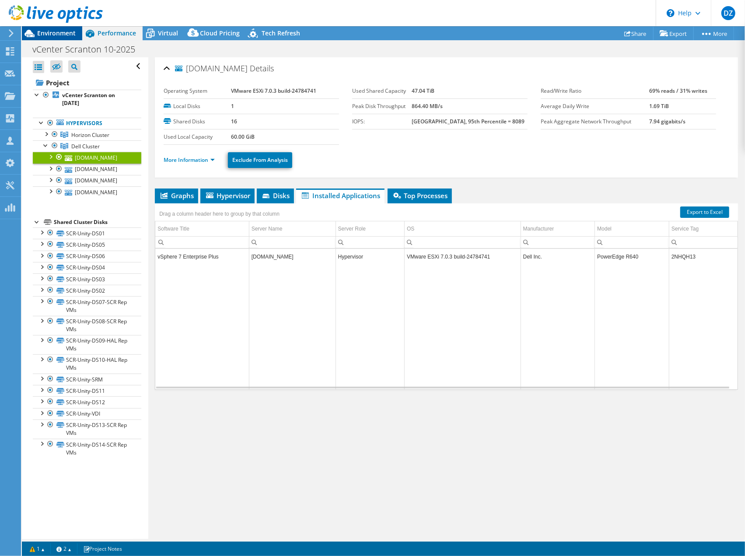
click at [53, 35] on span "Environment" at bounding box center [56, 33] width 39 height 8
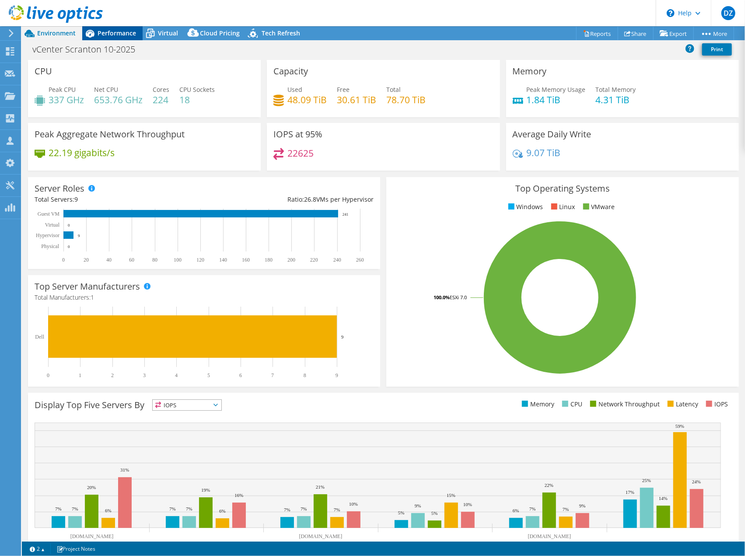
click at [102, 37] on span "Performance" at bounding box center [117, 33] width 39 height 8
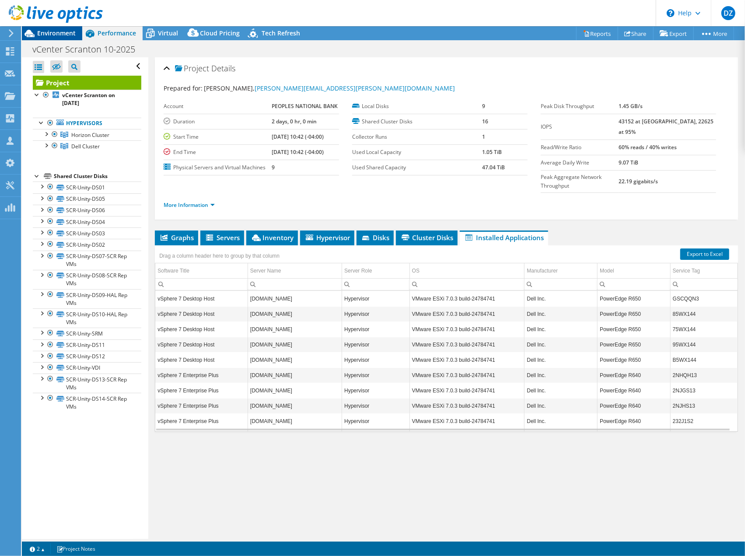
click at [69, 34] on span "Environment" at bounding box center [56, 33] width 39 height 8
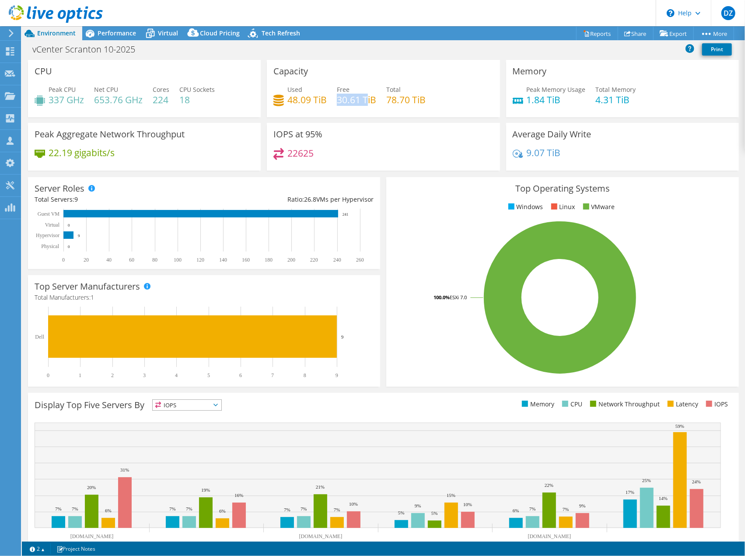
drag, startPoint x: 336, startPoint y: 101, endPoint x: 363, endPoint y: 101, distance: 27.1
click at [363, 101] on h4 "30.61 TiB" at bounding box center [356, 100] width 39 height 10
drag, startPoint x: 336, startPoint y: 102, endPoint x: 283, endPoint y: 99, distance: 53.5
click at [283, 99] on div "Used 48.09 TiB Free 30.61 TiB Total 78.70 TiB" at bounding box center [384, 99] width 220 height 28
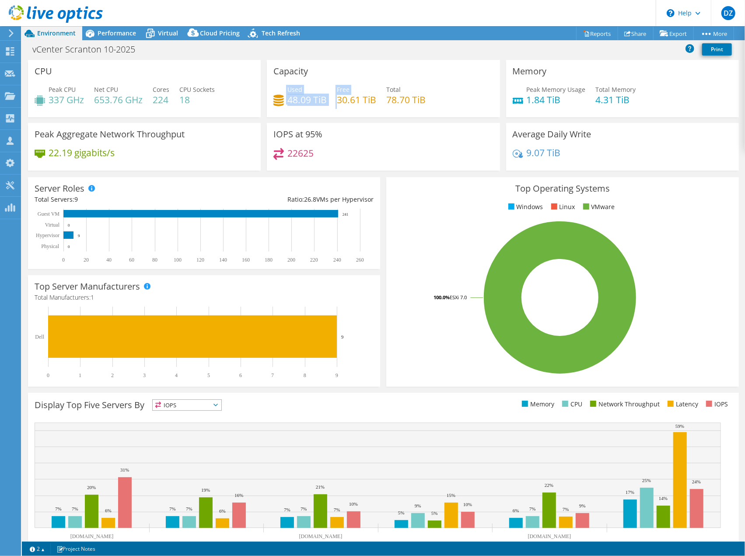
click at [290, 101] on h4 "48.09 TiB" at bounding box center [307, 100] width 39 height 10
drag, startPoint x: 386, startPoint y: 100, endPoint x: 380, endPoint y: 102, distance: 5.8
click at [398, 101] on h4 "78.70 TiB" at bounding box center [405, 100] width 39 height 10
drag, startPoint x: 352, startPoint y: 99, endPoint x: 330, endPoint y: 96, distance: 23.0
click at [352, 99] on h4 "30.61 TiB" at bounding box center [356, 100] width 39 height 10
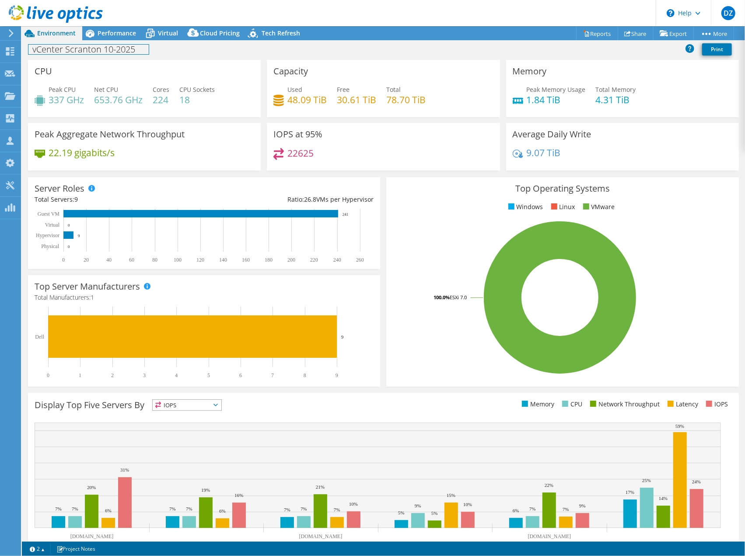
click at [119, 41] on div "vCenter Scranton 10-2025 Print" at bounding box center [384, 49] width 724 height 16
click at [120, 36] on span "Performance" at bounding box center [117, 33] width 39 height 8
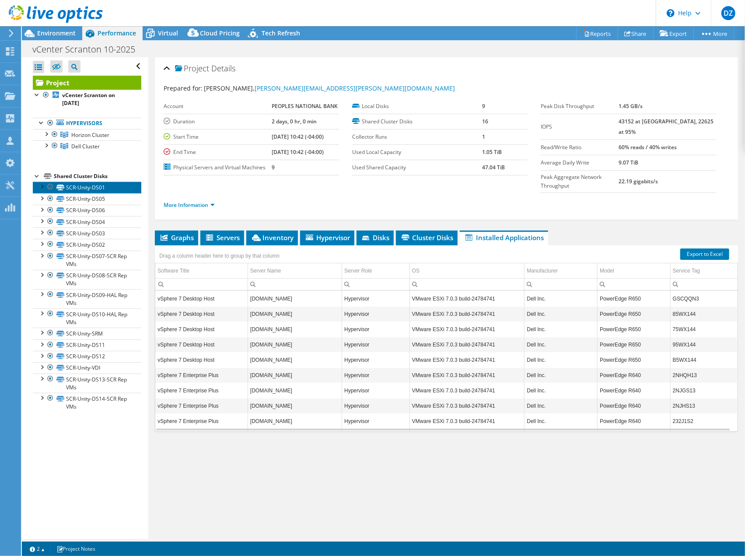
click at [70, 186] on link "SCR-Unity-DS01" at bounding box center [87, 187] width 109 height 11
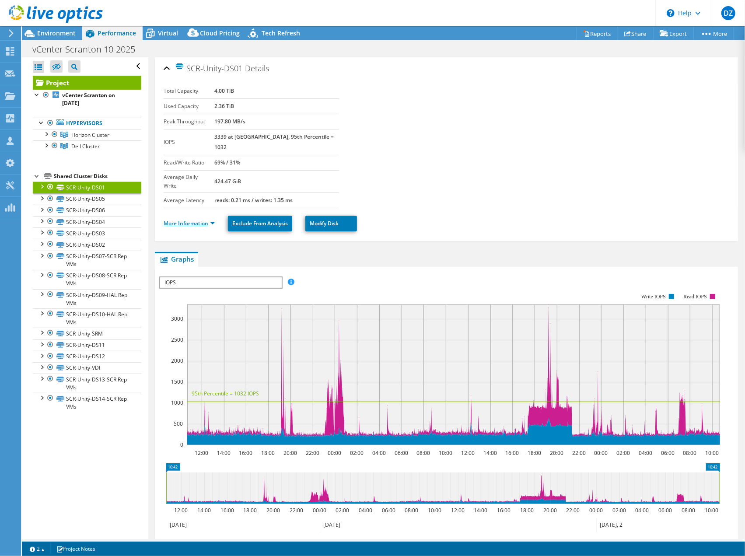
click at [178, 220] on link "More Information" at bounding box center [189, 223] width 51 height 7
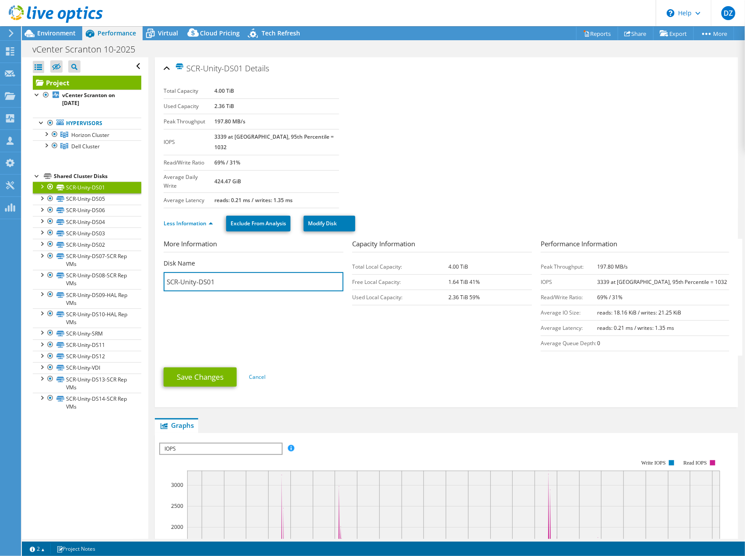
drag, startPoint x: 219, startPoint y: 263, endPoint x: 162, endPoint y: 260, distance: 56.6
click at [162, 260] on div "SCR-Unity-DS01 Details Total Capacity 4.00 TiB Used Capacity 2.36 TiB Peak Thro…" at bounding box center [446, 232] width 583 height 350
click at [242, 286] on section "More Information Disk Name SCR-Unity-DS01 Capacity Information Total Local Capa…" at bounding box center [449, 297] width 570 height 117
click at [46, 143] on div at bounding box center [46, 144] width 9 height 9
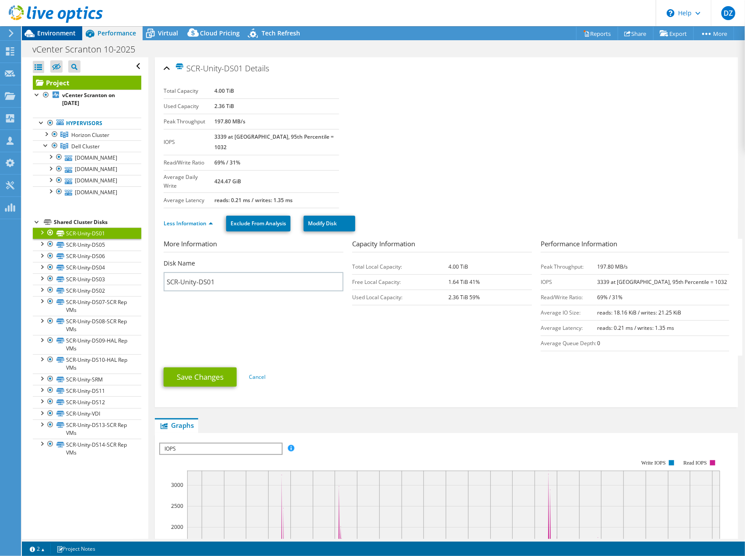
click at [66, 39] on div "Environment" at bounding box center [52, 33] width 60 height 14
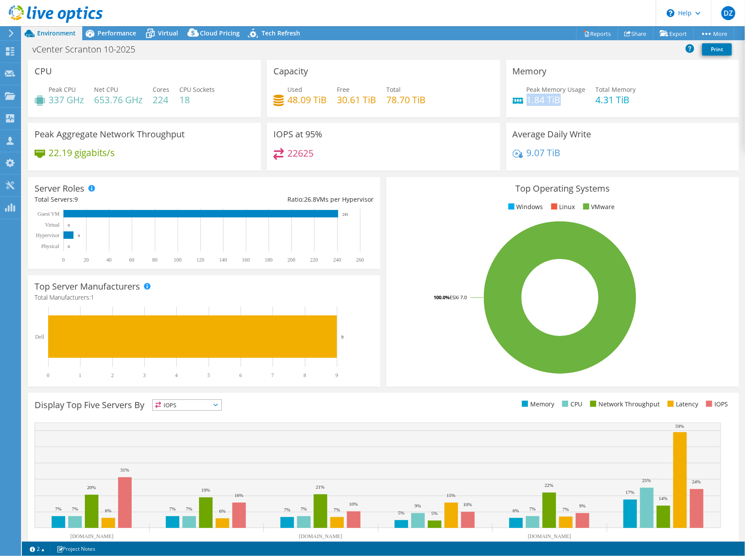
drag, startPoint x: 562, startPoint y: 102, endPoint x: 524, endPoint y: 103, distance: 37.7
click at [527, 103] on h4 "1.84 TiB" at bounding box center [556, 100] width 59 height 10
drag, startPoint x: 524, startPoint y: 103, endPoint x: 558, endPoint y: 103, distance: 34.1
click at [558, 103] on h4 "1.84 TiB" at bounding box center [556, 100] width 59 height 10
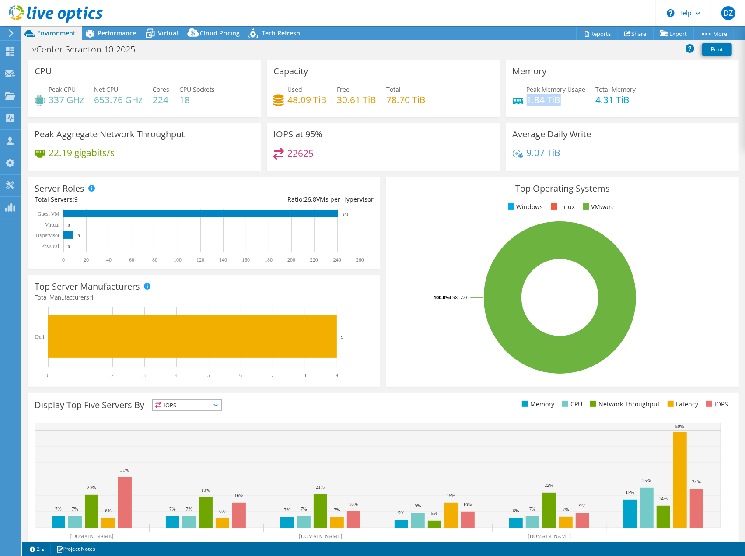
click at [558, 103] on h4 "1.84 TiB" at bounding box center [556, 100] width 59 height 10
click at [102, 34] on span "Performance" at bounding box center [117, 33] width 39 height 8
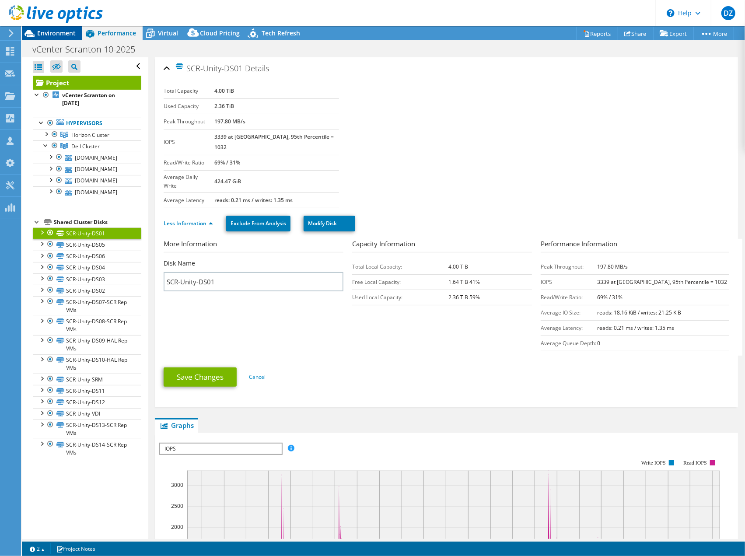
click at [58, 32] on span "Environment" at bounding box center [56, 33] width 39 height 8
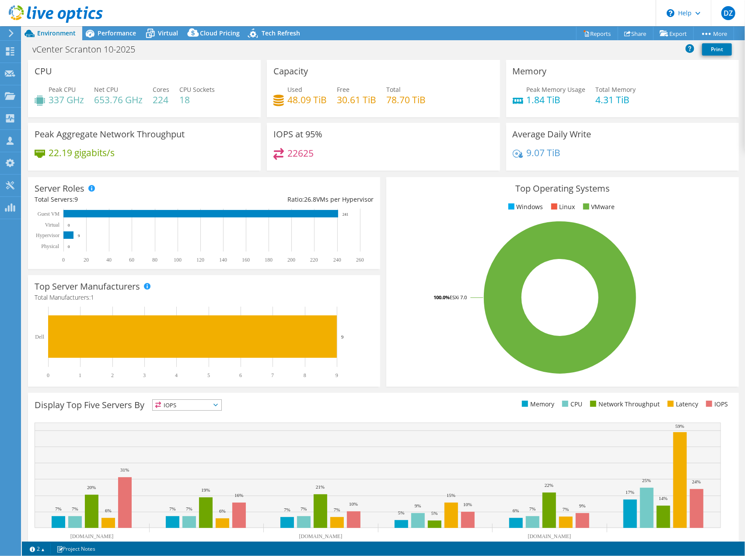
click at [116, 65] on div "CPU Peak CPU 337 GHz Net CPU 653.76 GHz Cores 224 CPU Sockets 18" at bounding box center [144, 88] width 233 height 57
click at [123, 38] on div "Performance" at bounding box center [112, 33] width 60 height 14
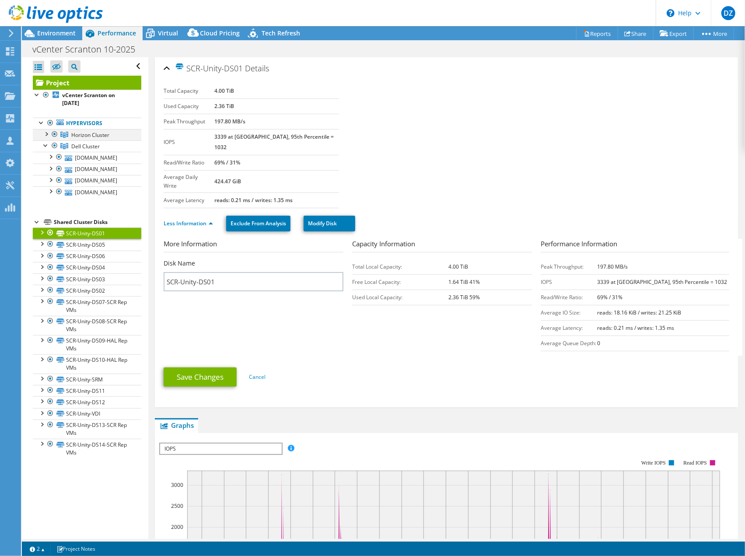
click at [53, 134] on div at bounding box center [54, 134] width 9 height 11
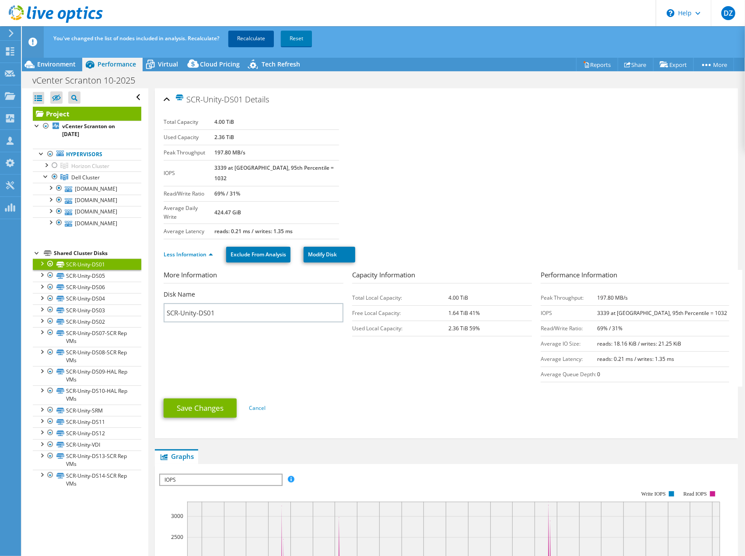
click at [239, 41] on link "Recalculate" at bounding box center [251, 39] width 46 height 16
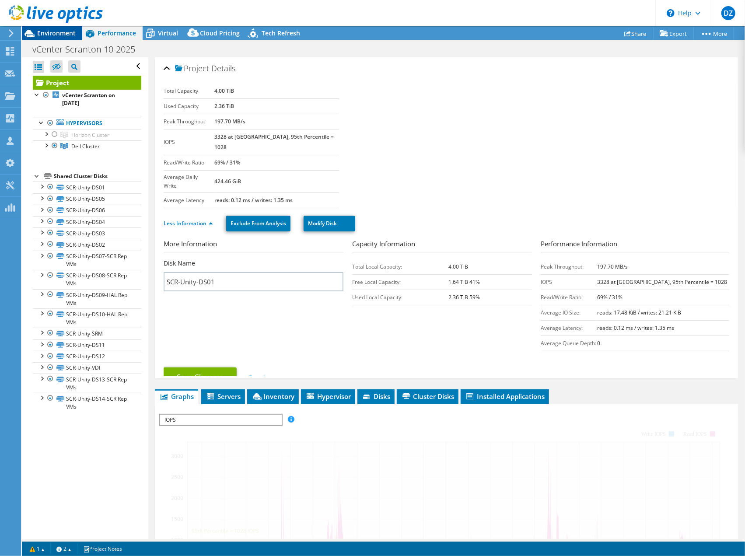
click at [64, 38] on div "Environment" at bounding box center [52, 33] width 60 height 14
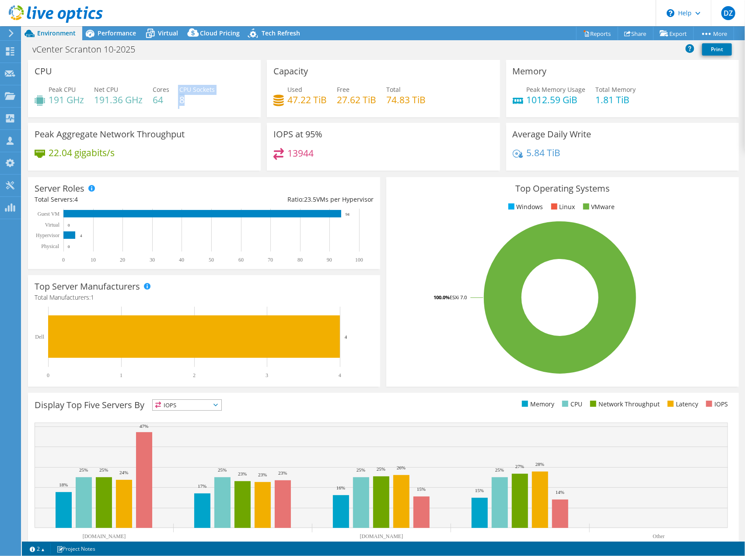
drag, startPoint x: 192, startPoint y: 98, endPoint x: 170, endPoint y: 98, distance: 21.4
click at [170, 98] on div "Peak CPU 191 GHz Net CPU 191.36 GHz Cores 64 CPU Sockets 8" at bounding box center [145, 99] width 220 height 28
click at [172, 98] on div "Peak CPU 191 GHz Net CPU 191.36 GHz Cores 64 CPU Sockets 8" at bounding box center [145, 99] width 220 height 28
click at [75, 200] on div "Total Servers: 4" at bounding box center [120, 200] width 170 height 10
click at [75, 200] on span "4" at bounding box center [76, 199] width 4 height 8
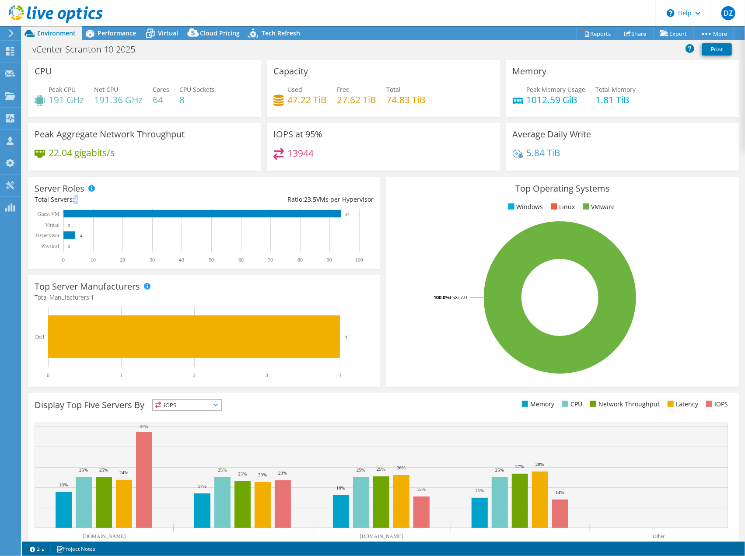
drag, startPoint x: 75, startPoint y: 200, endPoint x: 83, endPoint y: 200, distance: 7.9
click at [83, 200] on div "Total Servers: 4" at bounding box center [120, 200] width 170 height 10
drag, startPoint x: 81, startPoint y: 197, endPoint x: 76, endPoint y: 200, distance: 6.5
click at [76, 200] on div "Total Servers: 4" at bounding box center [120, 200] width 170 height 10
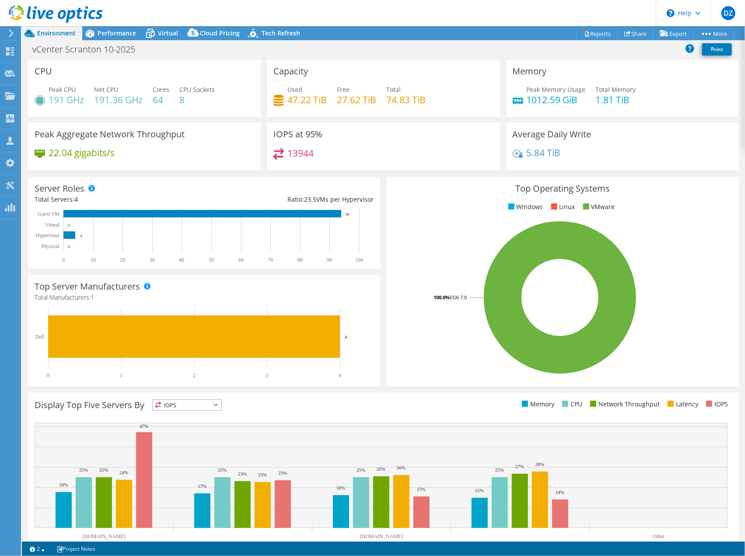
click at [151, 112] on div "Peak CPU 191 GHz Net CPU 191.36 GHz Cores 64 CPU Sockets 8" at bounding box center [145, 99] width 220 height 28
drag, startPoint x: 154, startPoint y: 100, endPoint x: 166, endPoint y: 100, distance: 12.7
click at [166, 100] on h4 "64" at bounding box center [161, 100] width 17 height 10
drag, startPoint x: 165, startPoint y: 100, endPoint x: 155, endPoint y: 100, distance: 10.5
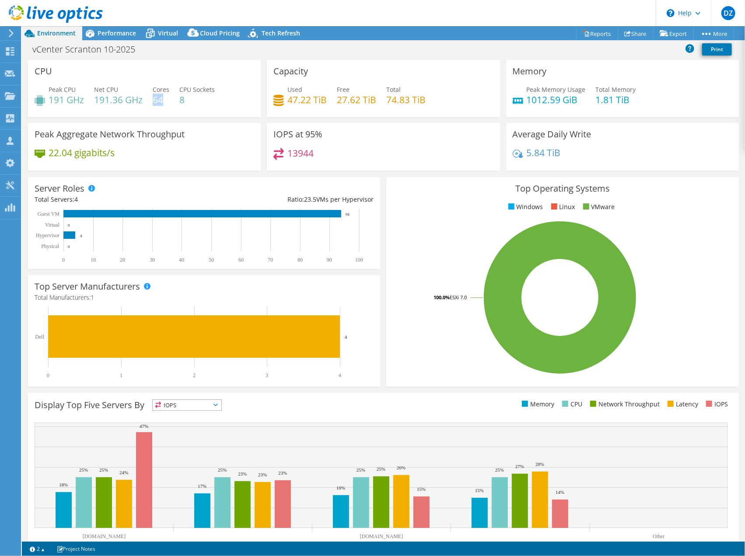
click at [155, 100] on h4 "64" at bounding box center [161, 100] width 17 height 10
click at [155, 101] on h4 "64" at bounding box center [161, 100] width 17 height 10
drag, startPoint x: 49, startPoint y: 92, endPoint x: 198, endPoint y: 104, distance: 149.3
click at [198, 104] on div "Peak CPU 191 GHz Net CPU 191.36 GHz Cores 64 CPU Sockets 8" at bounding box center [145, 99] width 220 height 28
click at [198, 104] on h4 "8" at bounding box center [196, 100] width 35 height 10
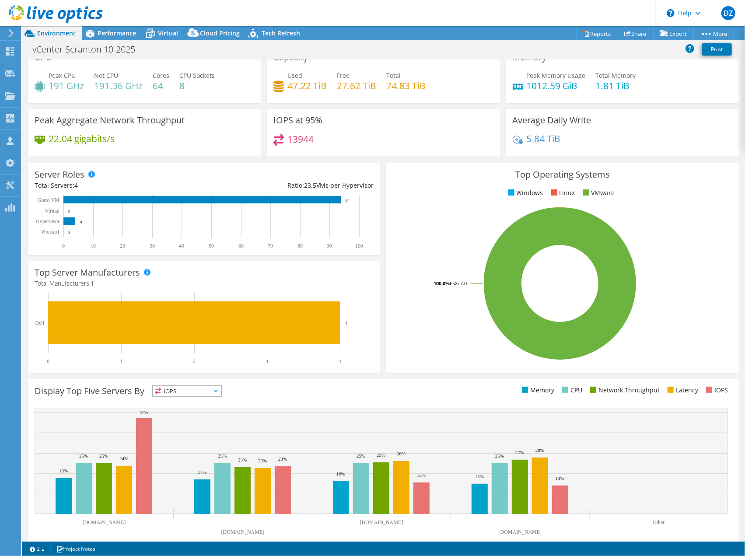
scroll to position [27, 0]
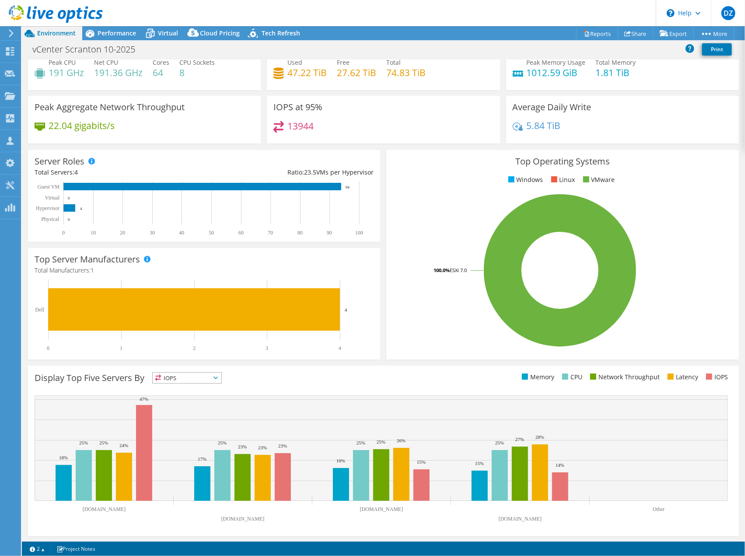
click at [183, 379] on span "IOPS" at bounding box center [187, 378] width 69 height 11
click at [173, 412] on li "CPU" at bounding box center [187, 414] width 69 height 12
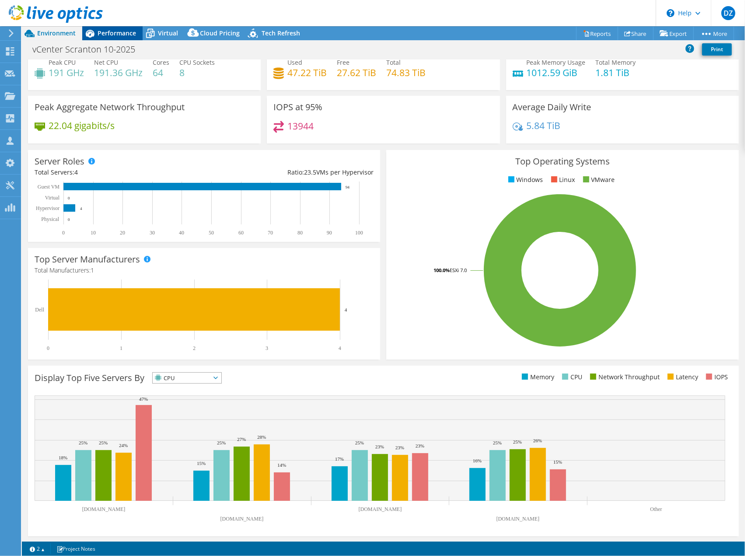
click at [114, 33] on span "Performance" at bounding box center [117, 33] width 39 height 8
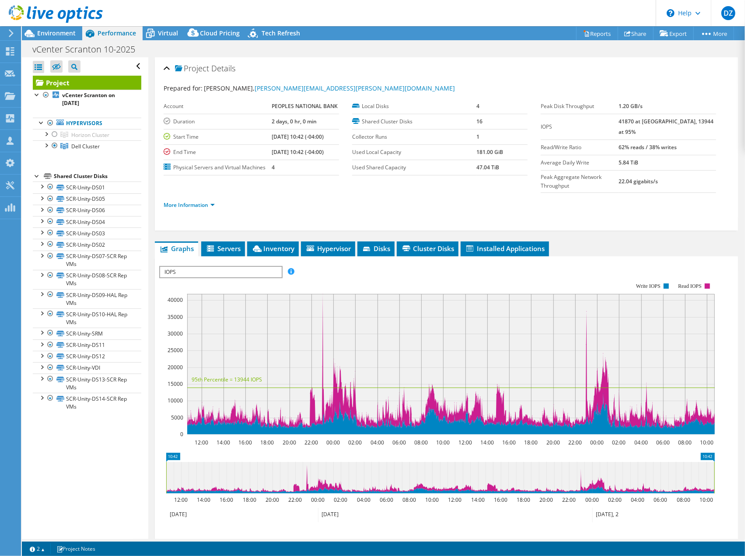
scroll to position [0, 0]
click at [179, 267] on span "IOPS" at bounding box center [220, 272] width 121 height 11
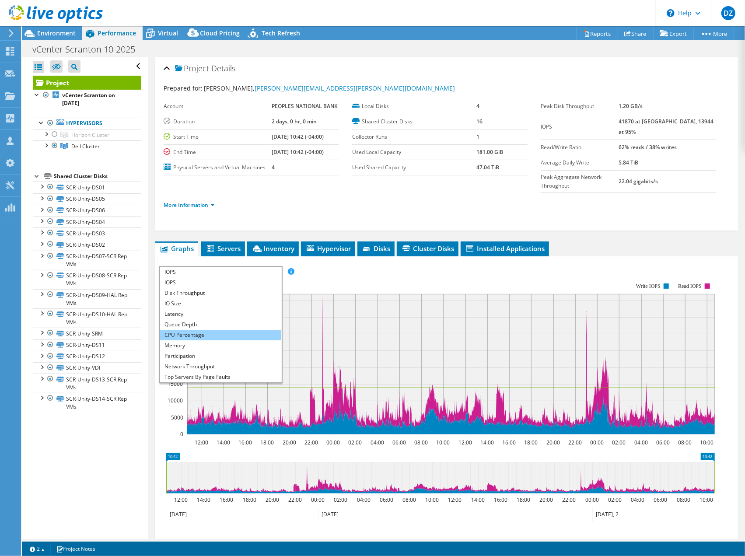
click at [183, 330] on li "CPU Percentage" at bounding box center [220, 335] width 121 height 11
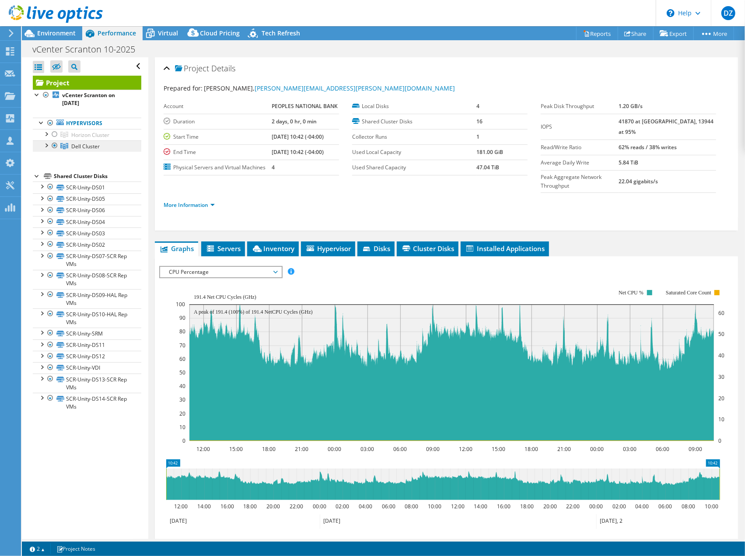
click at [90, 148] on span "Dell Cluster" at bounding box center [85, 146] width 28 height 7
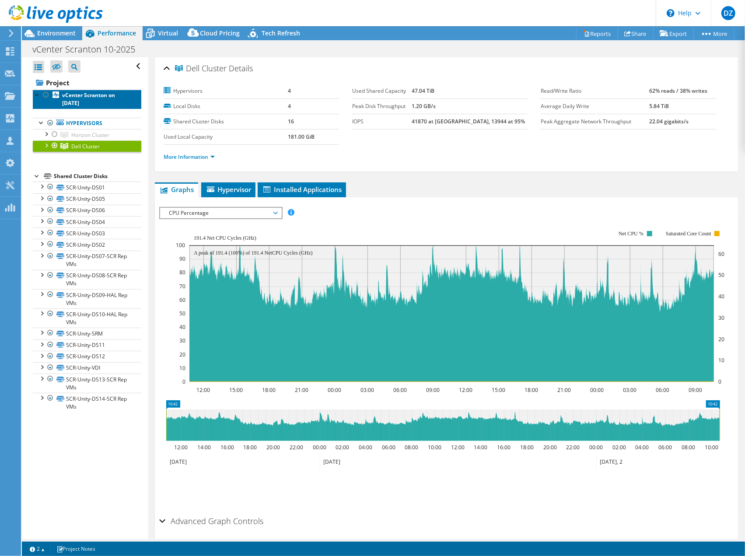
click at [90, 103] on link "vCenter Scranton on [DATE]" at bounding box center [87, 99] width 109 height 19
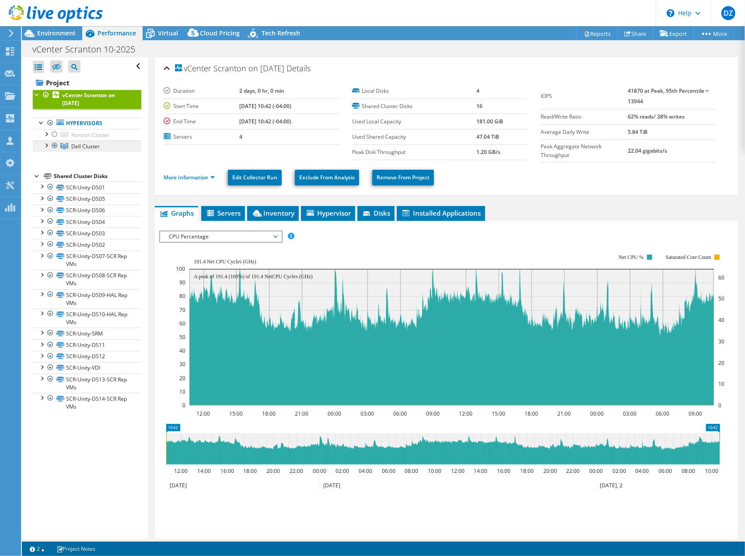
click at [89, 145] on span "Dell Cluster" at bounding box center [85, 146] width 28 height 7
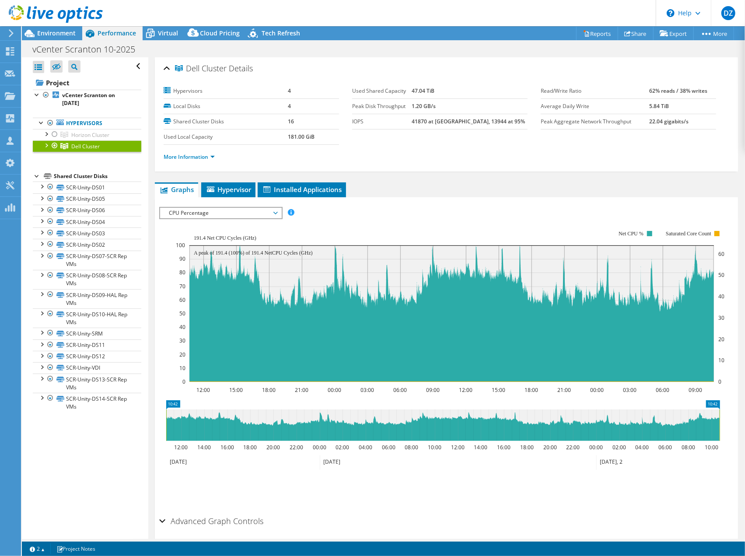
click at [521, 256] on rect at bounding box center [452, 314] width 525 height 137
click at [206, 208] on span "CPU Percentage" at bounding box center [221, 213] width 112 height 11
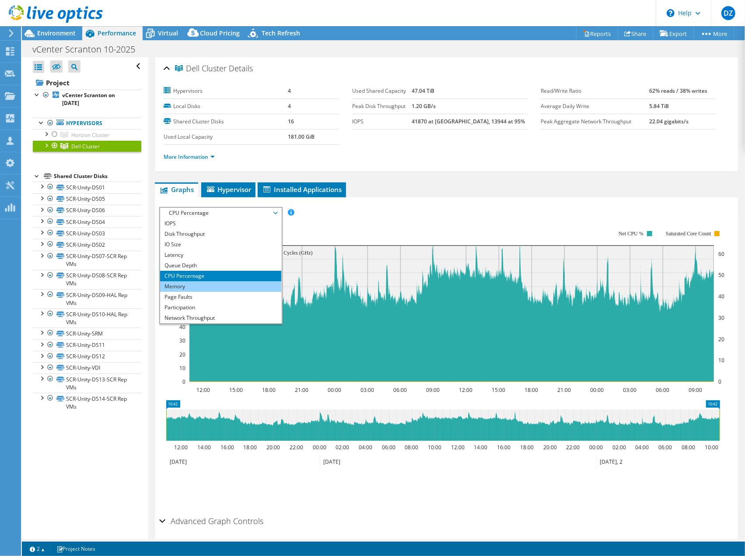
click at [183, 281] on li "Memory" at bounding box center [220, 286] width 121 height 11
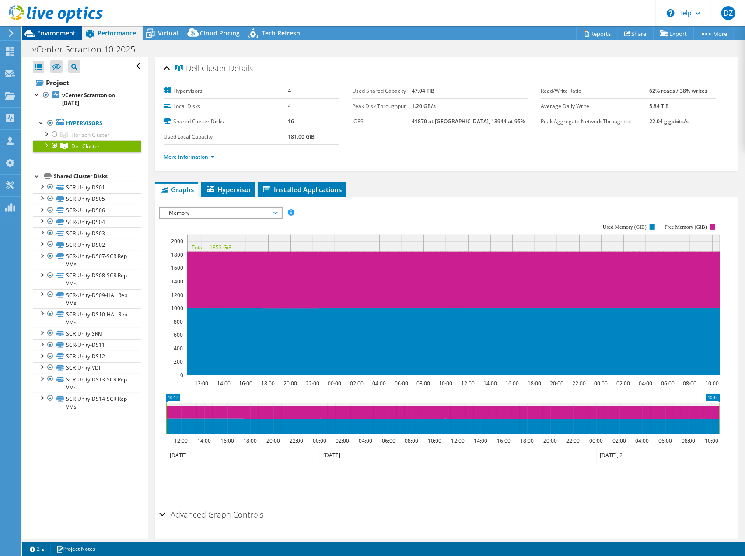
click at [57, 35] on span "Environment" at bounding box center [56, 33] width 39 height 8
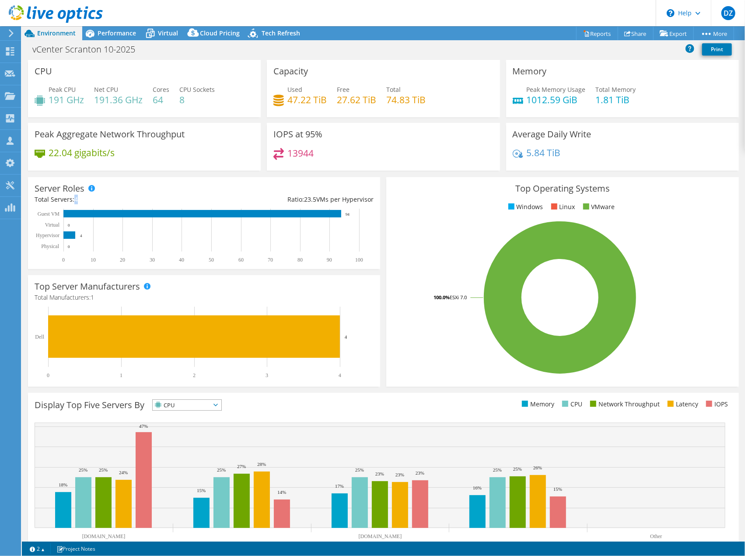
drag, startPoint x: 83, startPoint y: 198, endPoint x: 75, endPoint y: 200, distance: 8.1
click at [75, 200] on div "Total Servers: 4" at bounding box center [120, 200] width 170 height 10
click at [75, 200] on span "4" at bounding box center [76, 199] width 4 height 8
drag, startPoint x: 75, startPoint y: 200, endPoint x: 81, endPoint y: 199, distance: 5.8
click at [81, 199] on div "Total Servers: 4" at bounding box center [120, 200] width 170 height 10
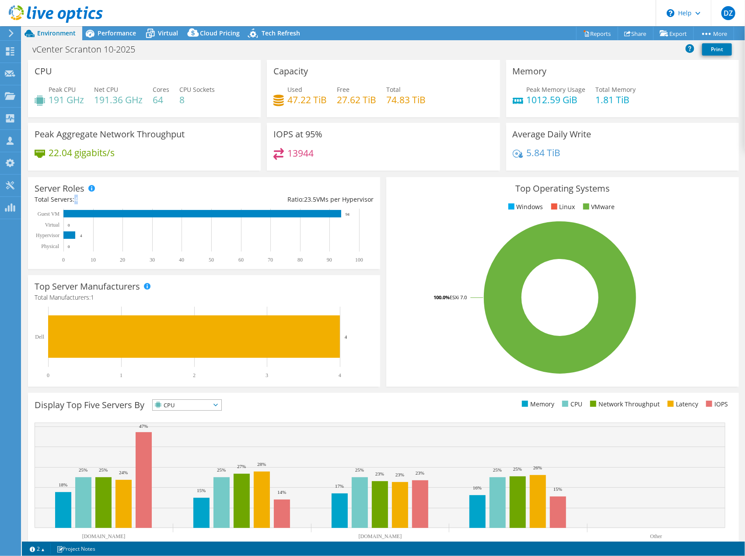
click at [81, 199] on div "Total Servers: 4" at bounding box center [120, 200] width 170 height 10
click at [80, 200] on div "Total Servers: 4" at bounding box center [120, 200] width 170 height 10
drag, startPoint x: 81, startPoint y: 198, endPoint x: 74, endPoint y: 201, distance: 6.7
click at [74, 201] on div "Total Servers: 4" at bounding box center [120, 200] width 170 height 10
click at [100, 204] on div "Server Roles Physical Servers represent bare metal servers that were targets of…" at bounding box center [204, 223] width 352 height 92
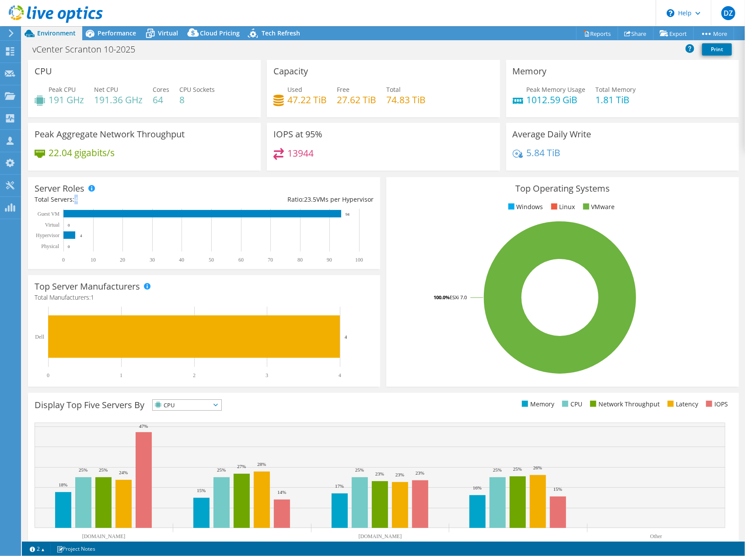
click at [102, 203] on div "Total Servers: 4" at bounding box center [120, 200] width 170 height 10
click at [126, 34] on span "Performance" at bounding box center [117, 33] width 39 height 8
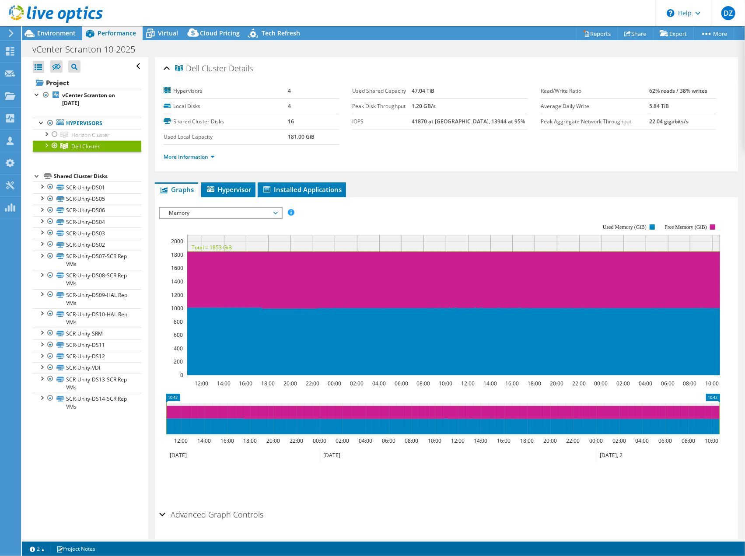
click at [87, 176] on div "Shared Cluster Disks" at bounding box center [98, 176] width 88 height 11
click at [84, 184] on link "SCR-Unity-DS01" at bounding box center [87, 187] width 109 height 11
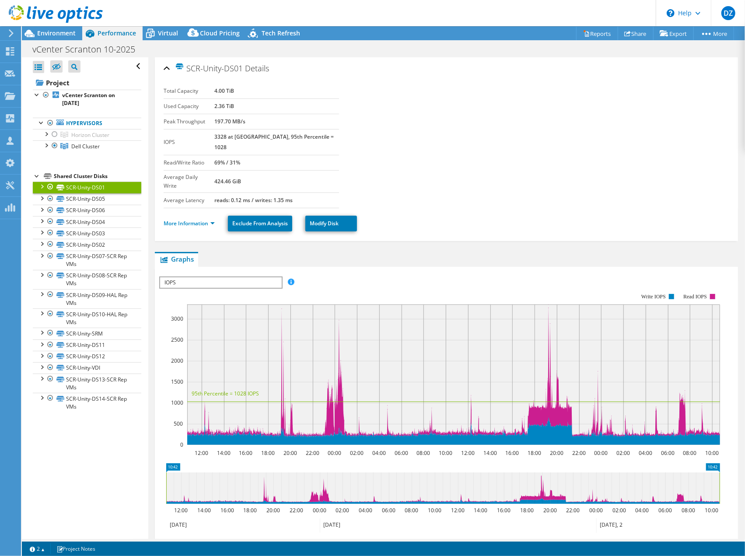
click at [212, 277] on span "IOPS" at bounding box center [220, 282] width 121 height 11
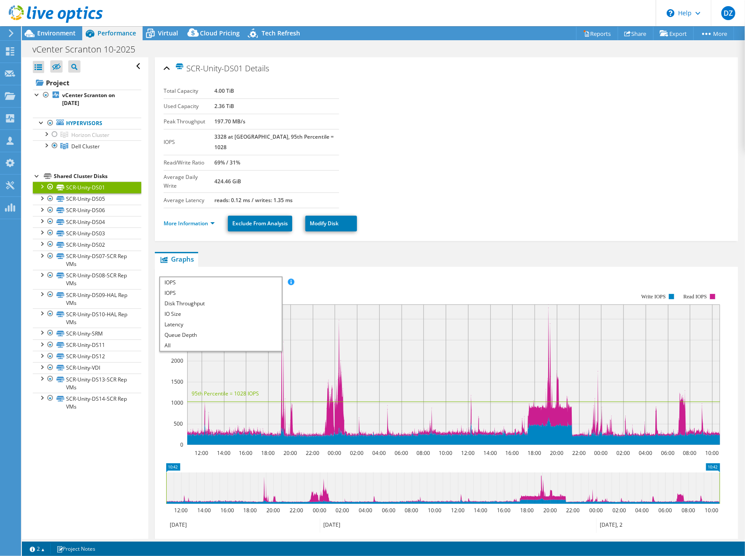
click at [212, 277] on span "IOPS" at bounding box center [220, 282] width 121 height 11
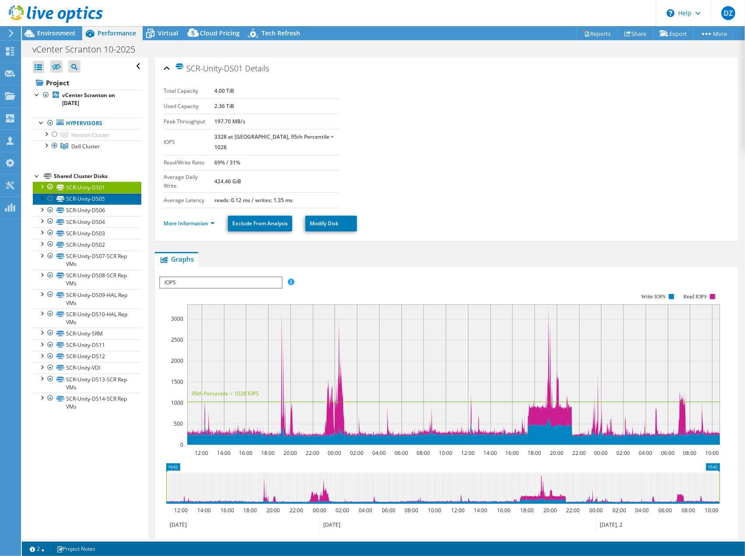
click at [102, 200] on link "SCR-Unity-DS05" at bounding box center [87, 198] width 109 height 11
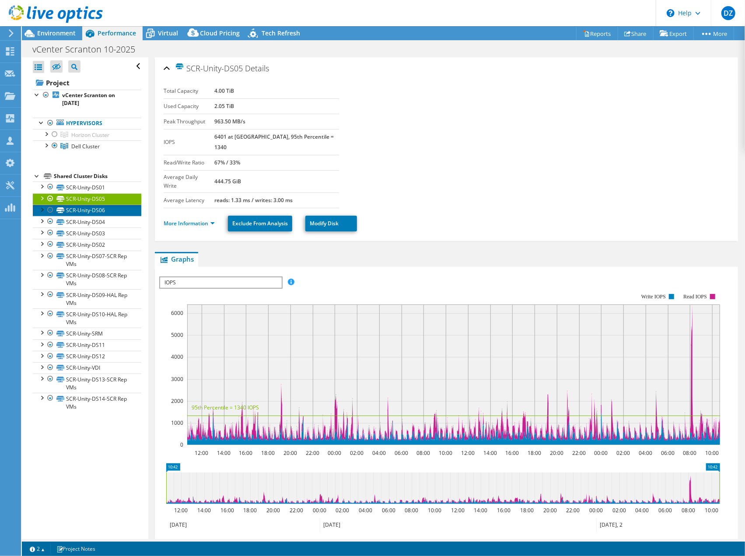
click at [94, 214] on link "SCR-Unity-DS06" at bounding box center [87, 210] width 109 height 11
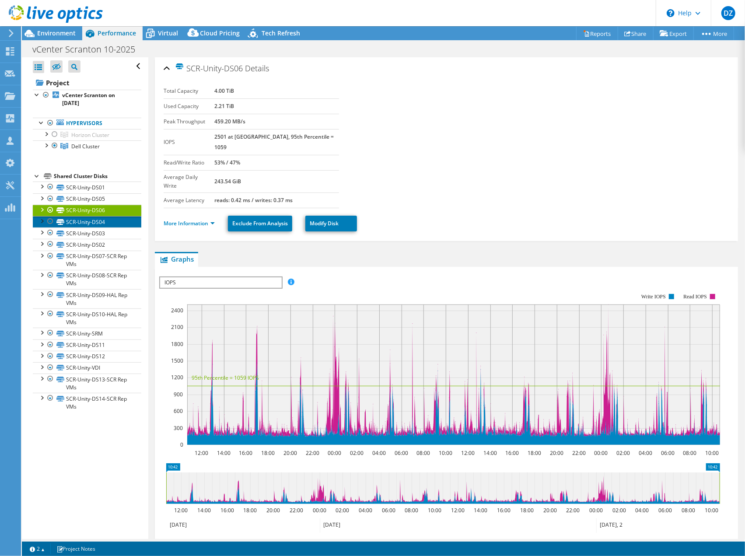
click at [88, 219] on link "SCR-Unity-DS04" at bounding box center [87, 221] width 109 height 11
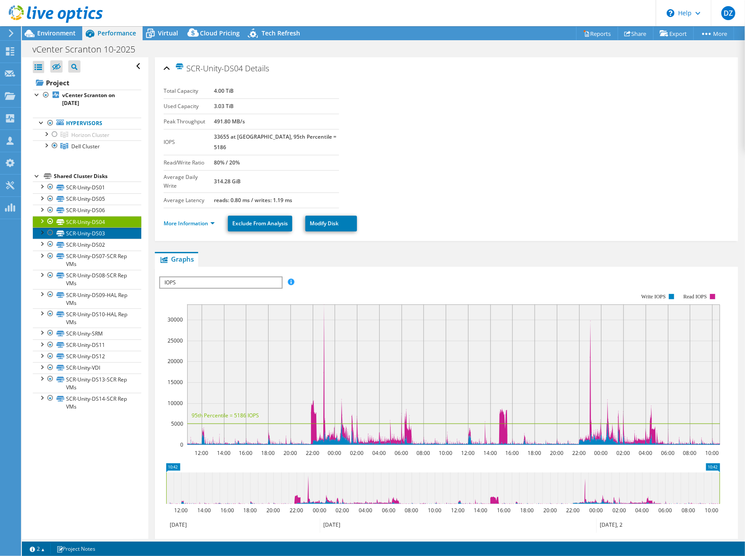
click at [85, 228] on link "SCR-Unity-DS03" at bounding box center [87, 233] width 109 height 11
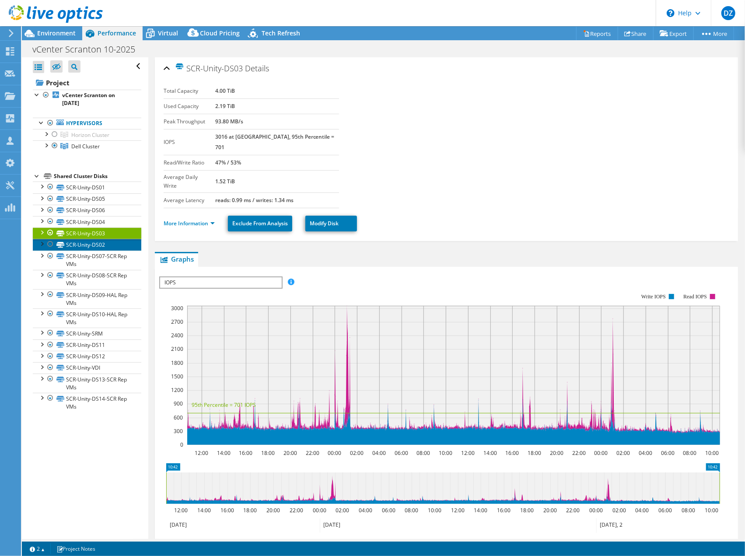
click at [84, 240] on link "SCR-Unity-DS02" at bounding box center [87, 244] width 109 height 11
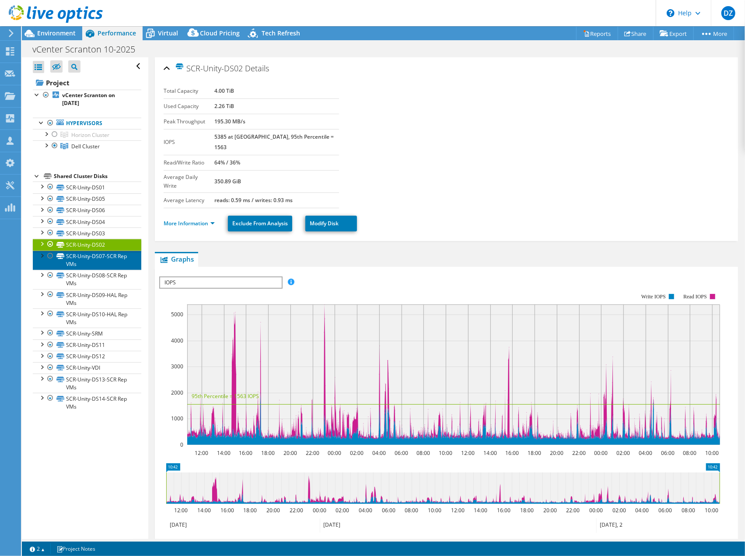
click at [88, 252] on link "SCR-Unity-DS07-SCR Rep VMs" at bounding box center [87, 260] width 109 height 19
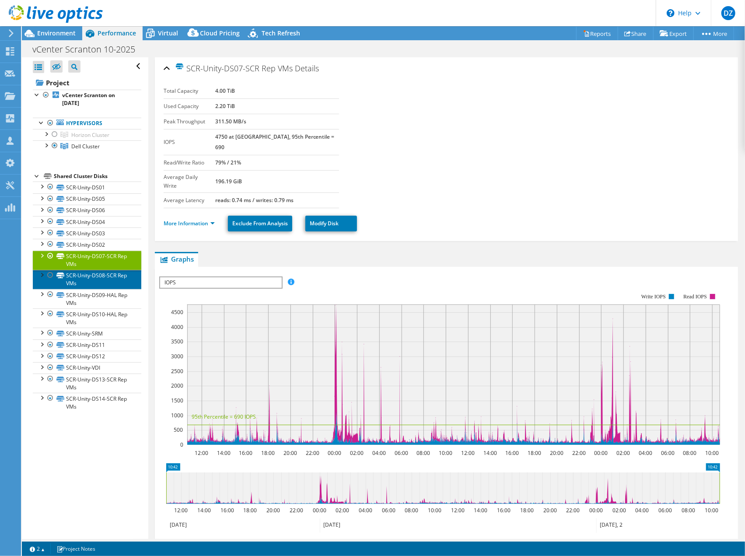
click at [85, 271] on link "SCR-Unity-DS08-SCR Rep VMs" at bounding box center [87, 279] width 109 height 19
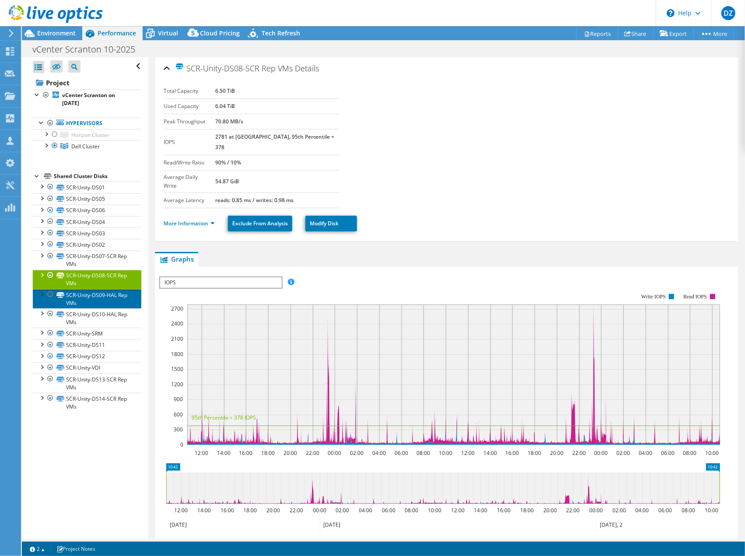
click at [81, 290] on link "SCR-Unity-DS09-HAL Rep VMs" at bounding box center [87, 298] width 109 height 19
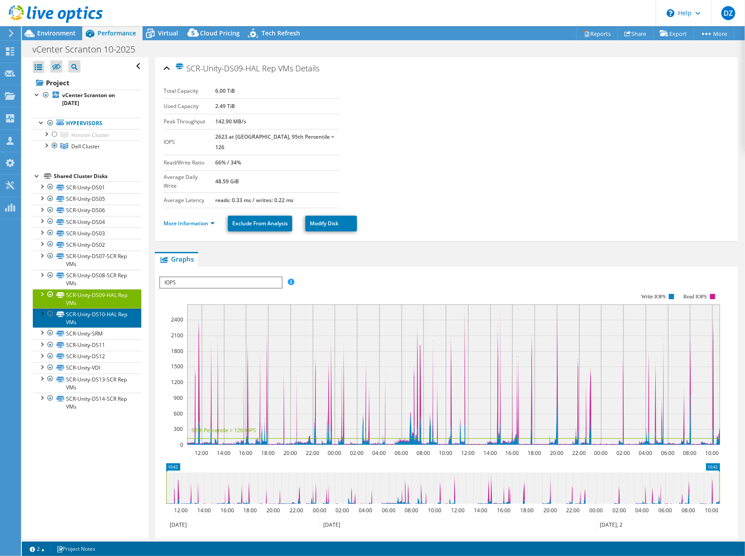
click at [79, 312] on link "SCR-Unity-DS10-HAL Rep VMs" at bounding box center [87, 318] width 109 height 19
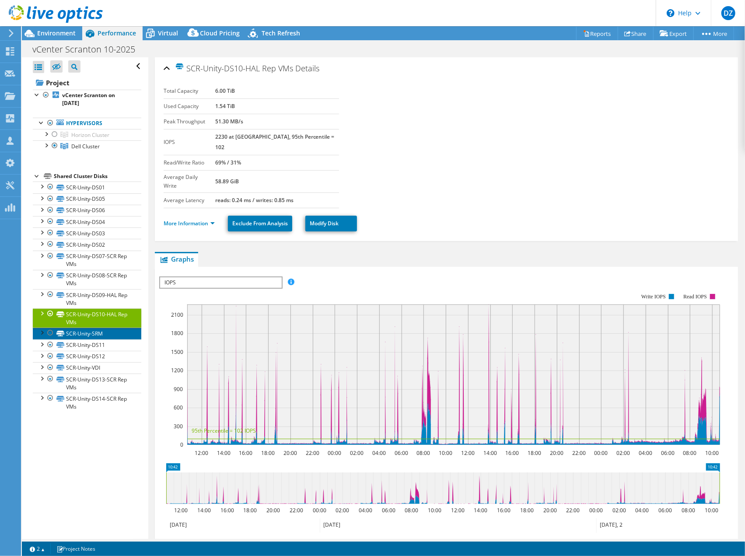
click at [82, 328] on link "SCR-Unity-SRM" at bounding box center [87, 333] width 109 height 11
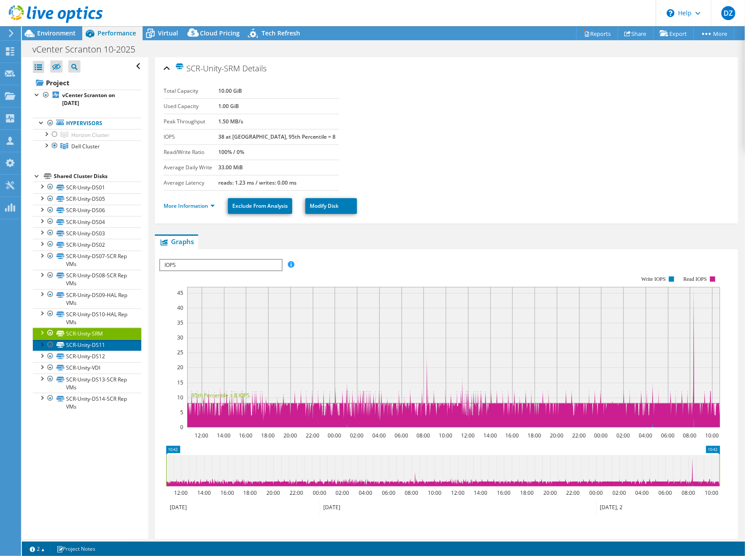
click at [85, 344] on link "SCR-Unity-DS11" at bounding box center [87, 345] width 109 height 11
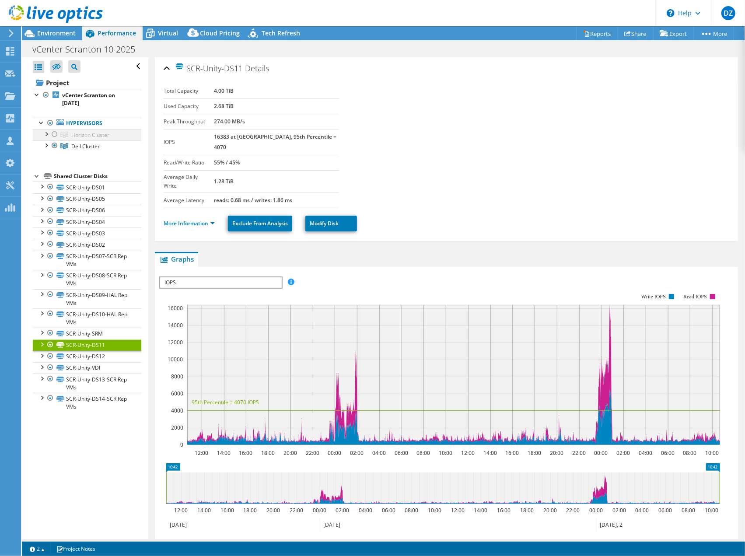
click at [54, 133] on div at bounding box center [54, 134] width 9 height 11
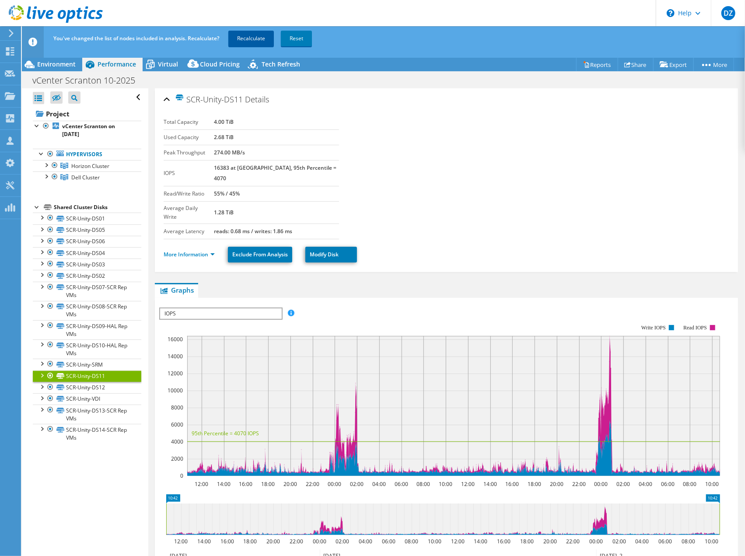
click at [267, 39] on link "Recalculate" at bounding box center [251, 39] width 46 height 16
click at [98, 386] on link "SCR-Unity-DS12" at bounding box center [87, 387] width 109 height 11
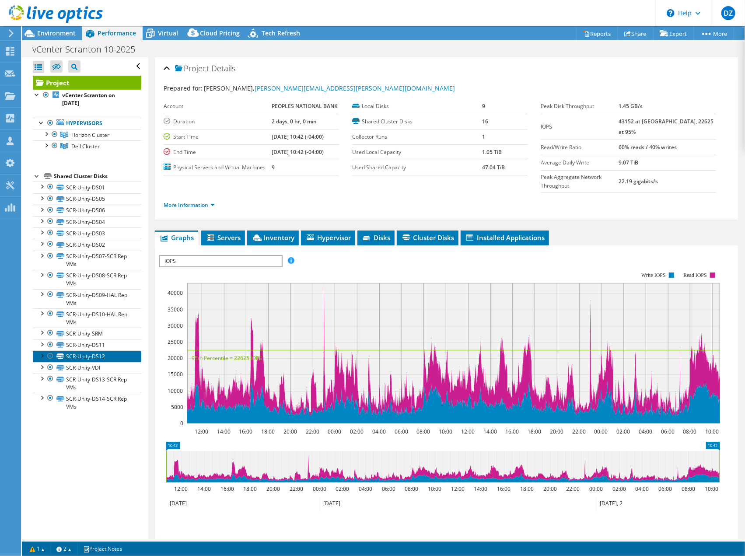
click at [94, 352] on link "SCR-Unity-DS12" at bounding box center [87, 356] width 109 height 11
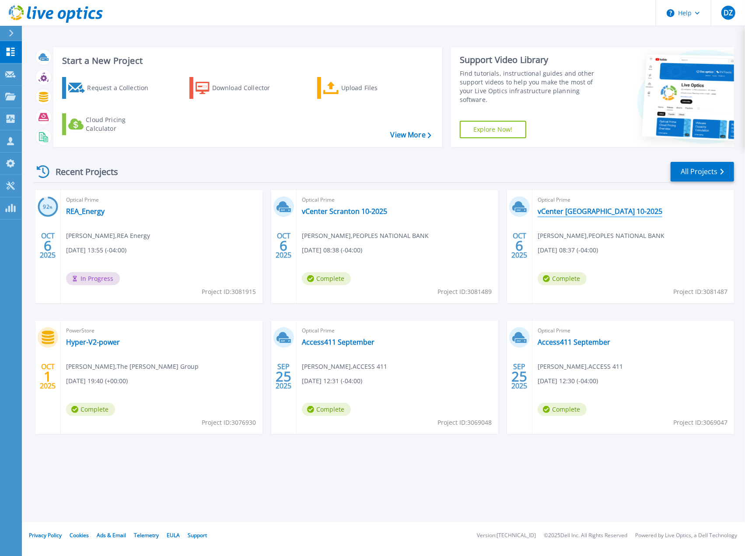
click at [550, 211] on link "vCenter [GEOGRAPHIC_DATA] 10-2025" at bounding box center [600, 211] width 125 height 9
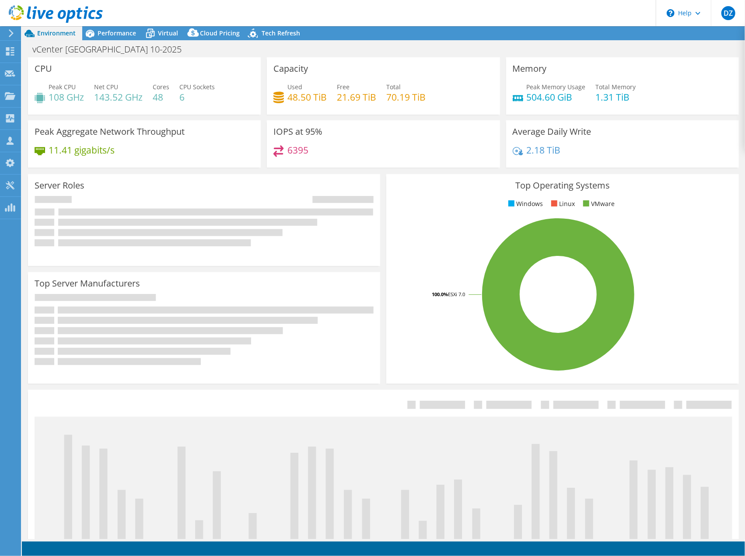
select select "USEast"
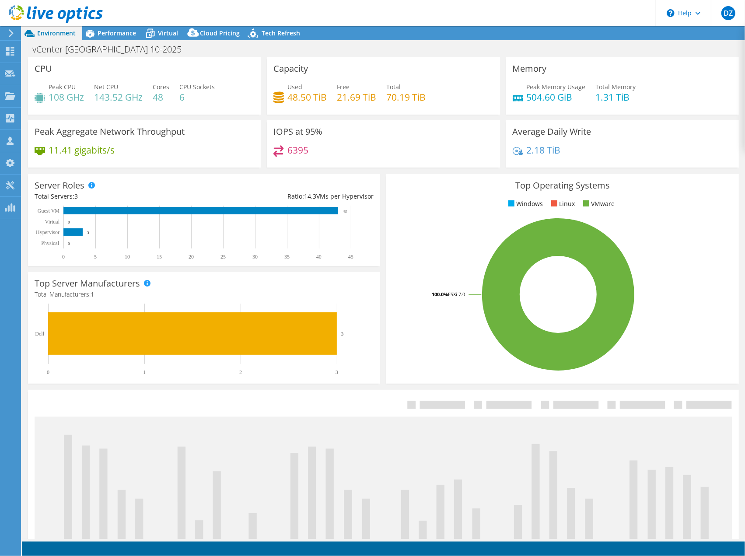
select select "USEast"
select select "USD"
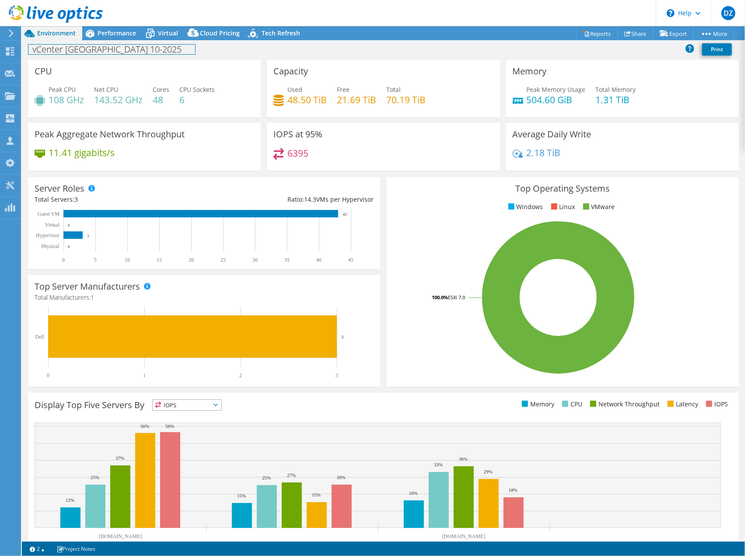
click at [91, 55] on div "vCenter Hallstead 10-2025 Print" at bounding box center [384, 49] width 724 height 16
click at [129, 102] on h4 "143.52 GHz" at bounding box center [118, 100] width 49 height 10
drag, startPoint x: 51, startPoint y: 99, endPoint x: 127, endPoint y: 105, distance: 76.8
click at [127, 105] on div "Peak CPU 108 GHz Net CPU 143.52 GHz Cores 48 CPU Sockets 6" at bounding box center [145, 99] width 220 height 28
click at [127, 105] on h4 "143.52 GHz" at bounding box center [118, 100] width 49 height 10
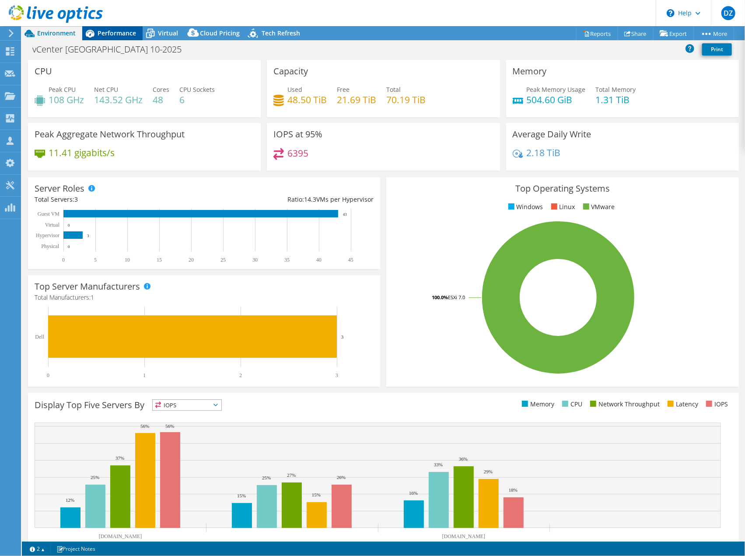
click at [118, 35] on span "Performance" at bounding box center [117, 33] width 39 height 8
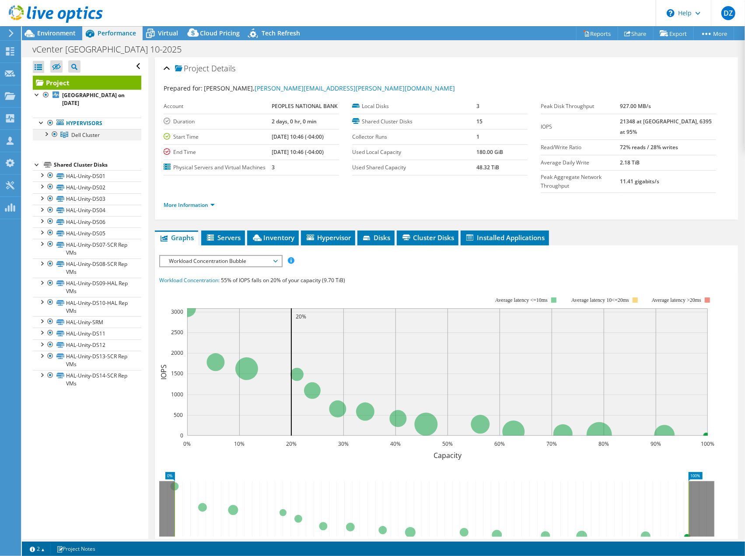
click at [49, 133] on div at bounding box center [46, 133] width 9 height 9
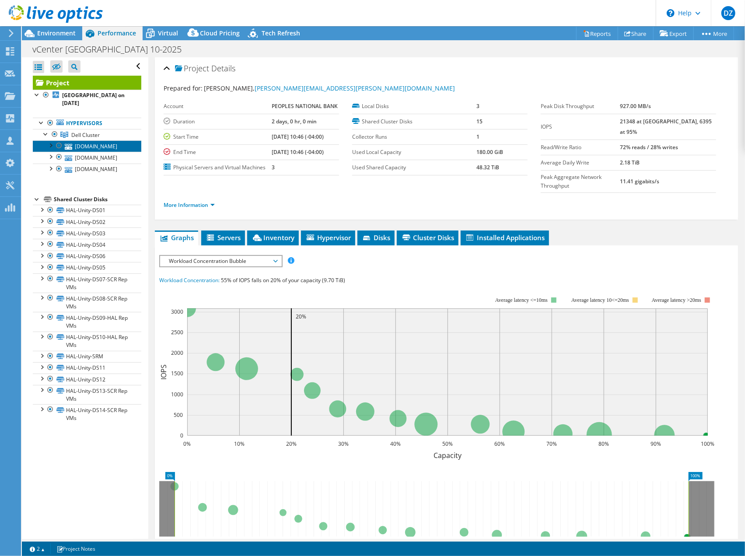
click at [87, 151] on link "hal-esx03.ad.psbt.com" at bounding box center [87, 145] width 109 height 11
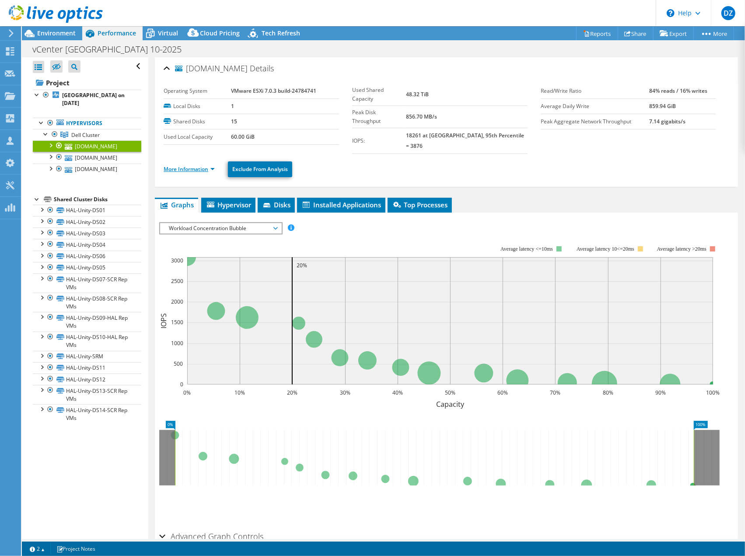
click at [211, 165] on link "More Information" at bounding box center [189, 168] width 51 height 7
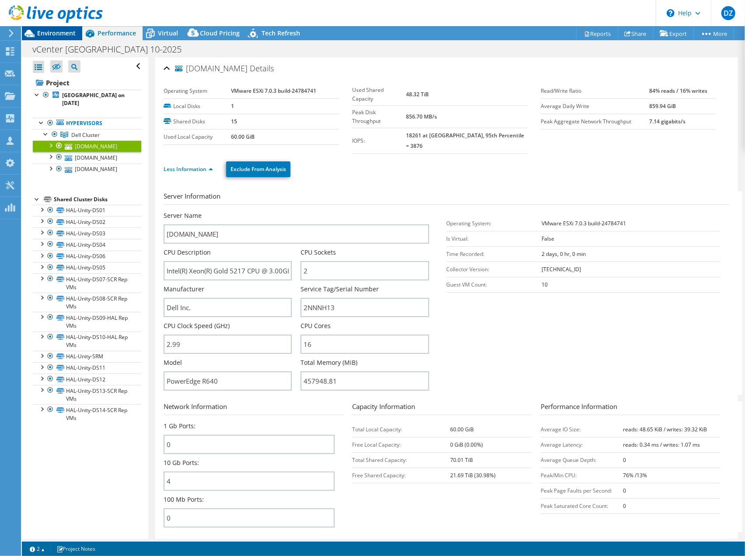
click at [67, 38] on div "Environment" at bounding box center [52, 33] width 60 height 14
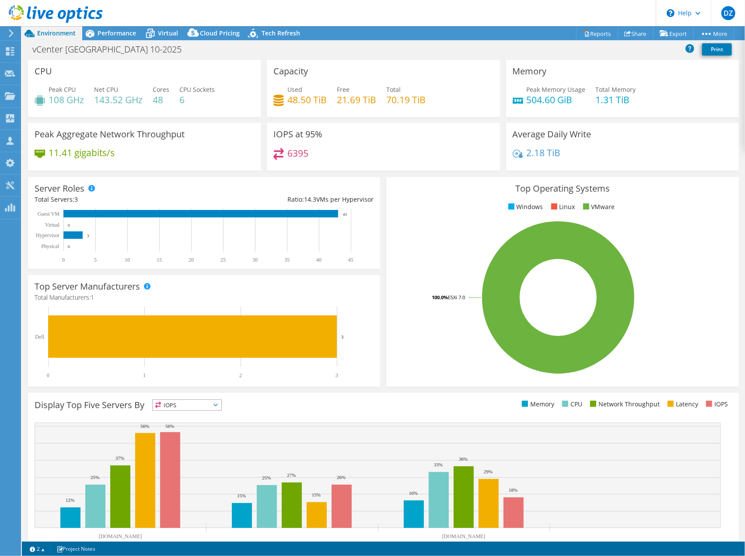
click at [13, 35] on icon at bounding box center [11, 33] width 7 height 8
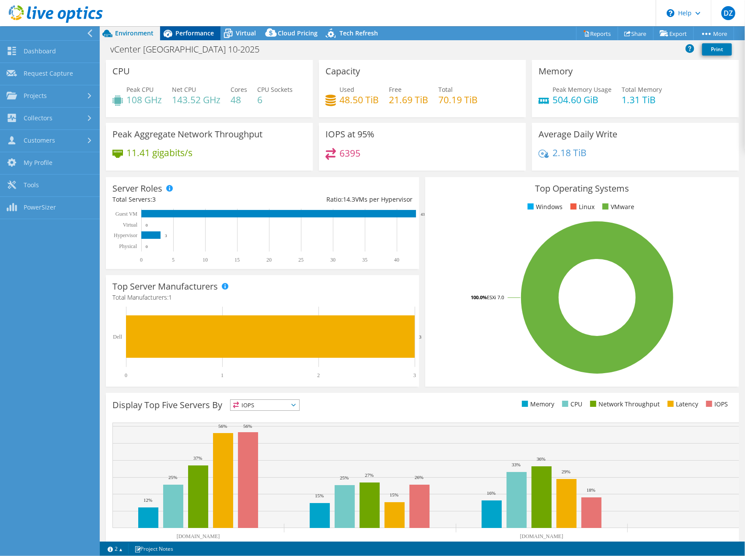
click at [177, 35] on span "Performance" at bounding box center [195, 33] width 39 height 8
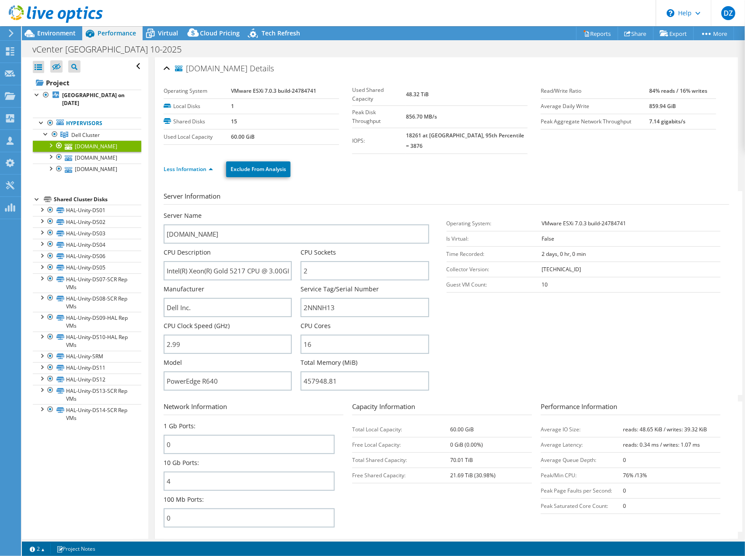
click at [52, 143] on div at bounding box center [50, 144] width 9 height 9
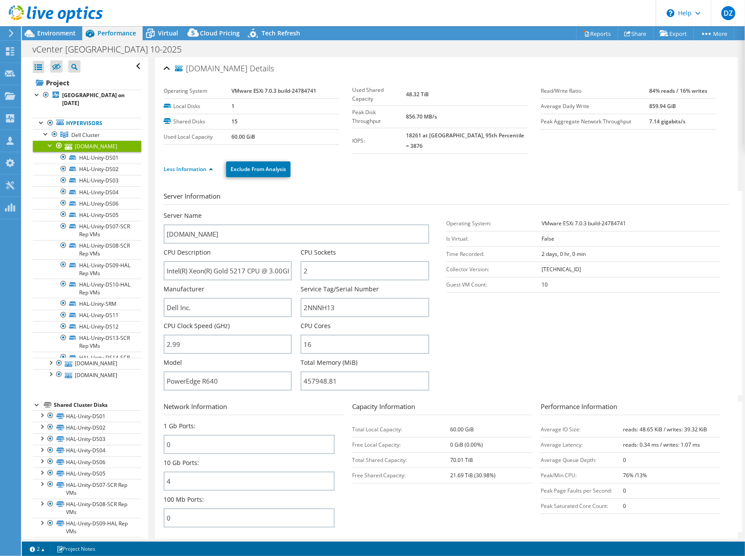
click at [52, 143] on div at bounding box center [50, 144] width 9 height 9
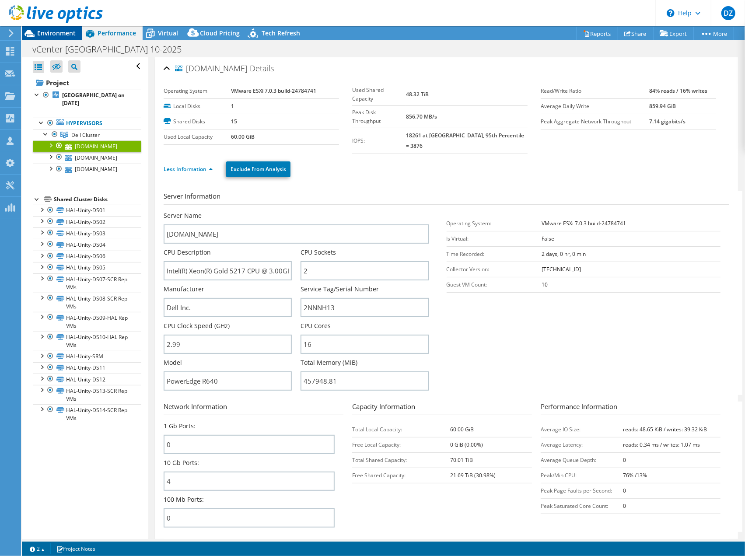
click at [45, 29] on span "Environment" at bounding box center [56, 33] width 39 height 8
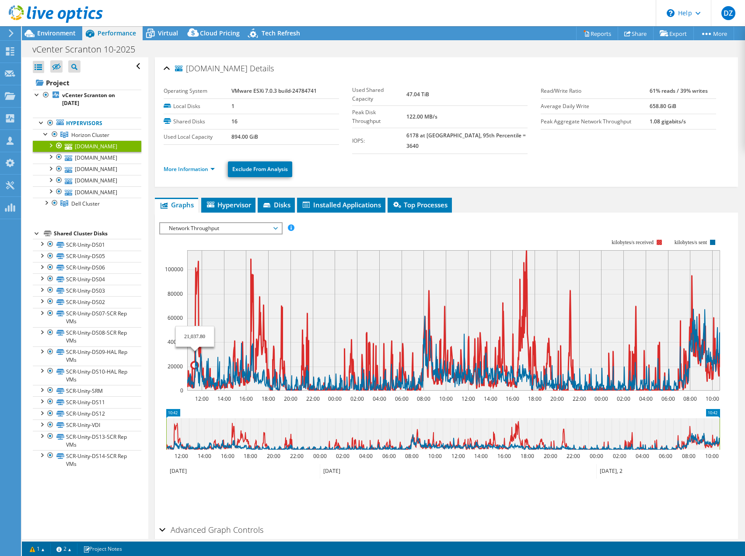
select select "USEast"
select select "USD"
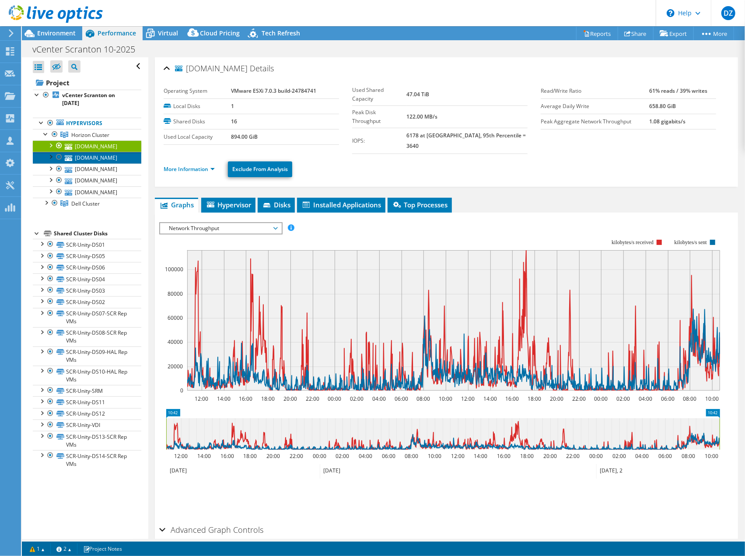
click at [78, 163] on link "[DOMAIN_NAME]" at bounding box center [87, 157] width 109 height 11
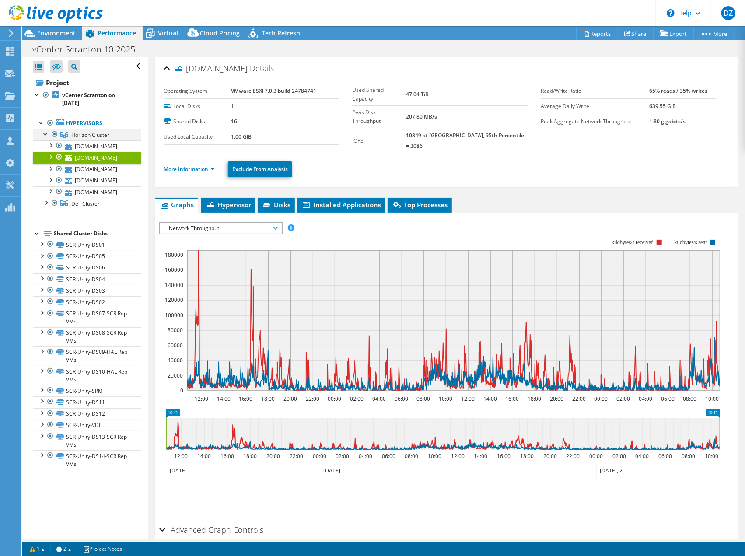
click at [43, 135] on div at bounding box center [46, 133] width 9 height 9
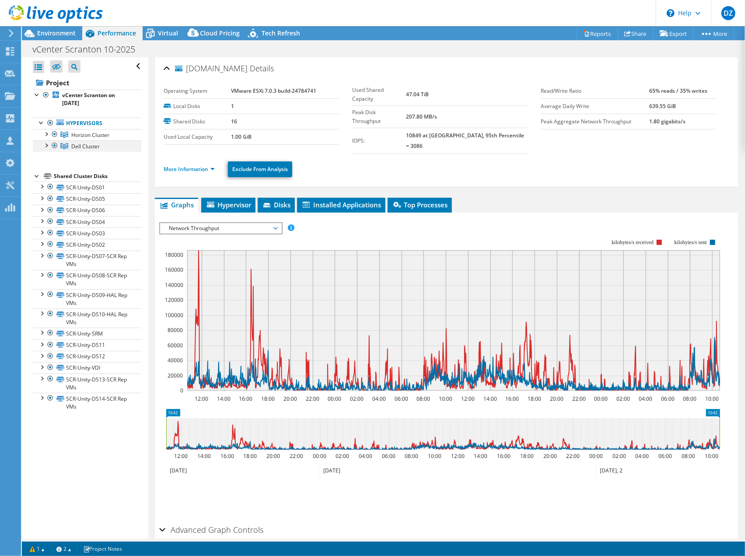
click at [45, 146] on div at bounding box center [46, 144] width 9 height 9
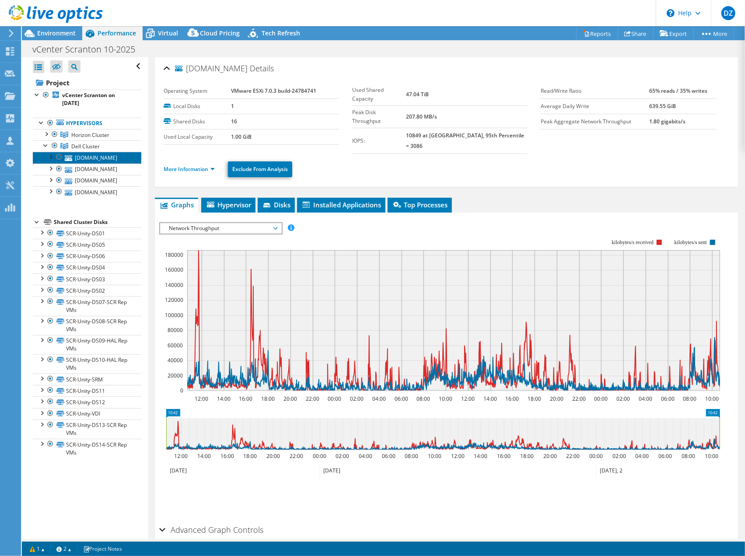
click at [94, 163] on link "[DOMAIN_NAME]" at bounding box center [87, 157] width 109 height 11
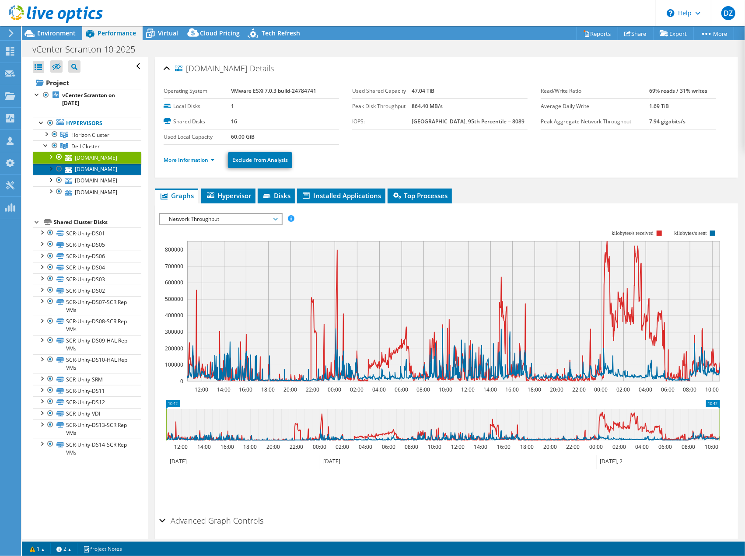
click at [109, 175] on link "[DOMAIN_NAME]" at bounding box center [87, 169] width 109 height 11
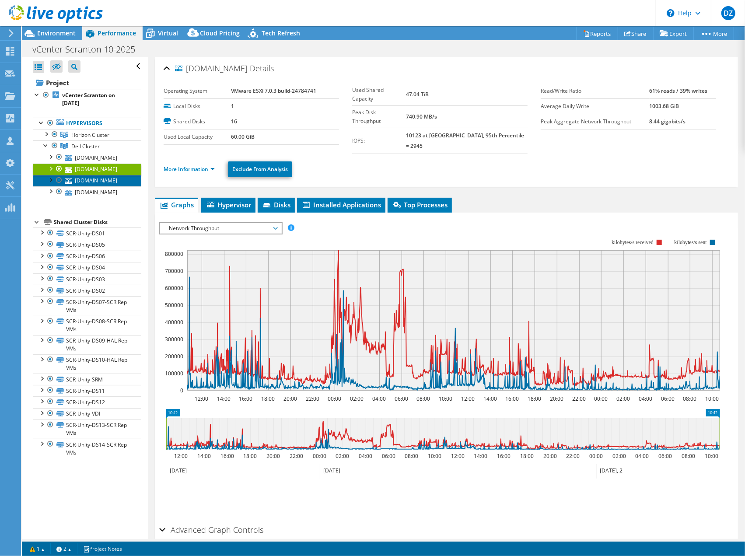
click at [123, 186] on link "[DOMAIN_NAME]" at bounding box center [87, 180] width 109 height 11
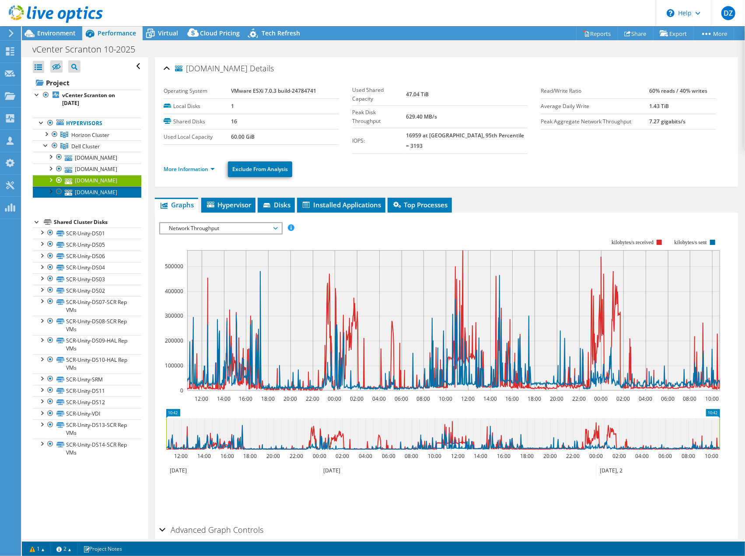
click at [100, 198] on link "[DOMAIN_NAME]" at bounding box center [87, 191] width 109 height 11
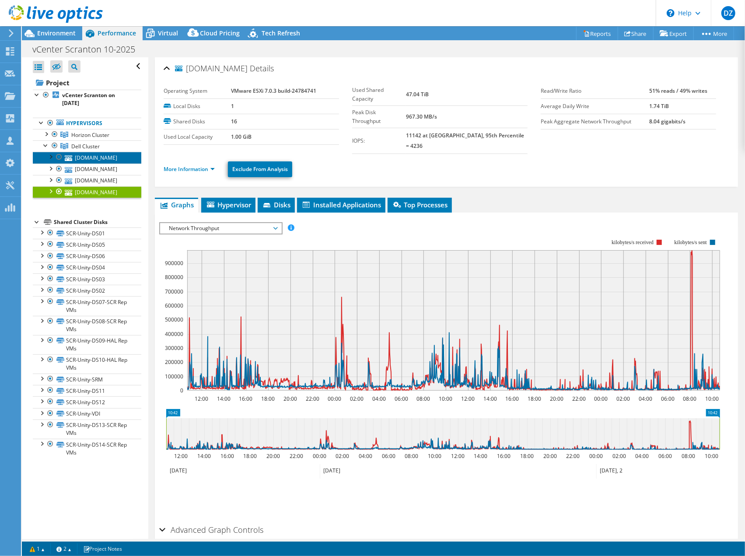
click at [88, 163] on link "[DOMAIN_NAME]" at bounding box center [87, 157] width 109 height 11
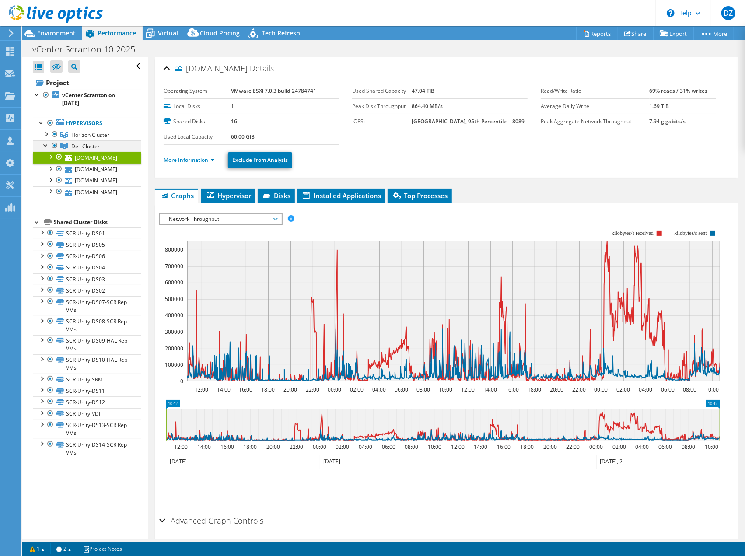
click at [46, 146] on div at bounding box center [46, 144] width 9 height 9
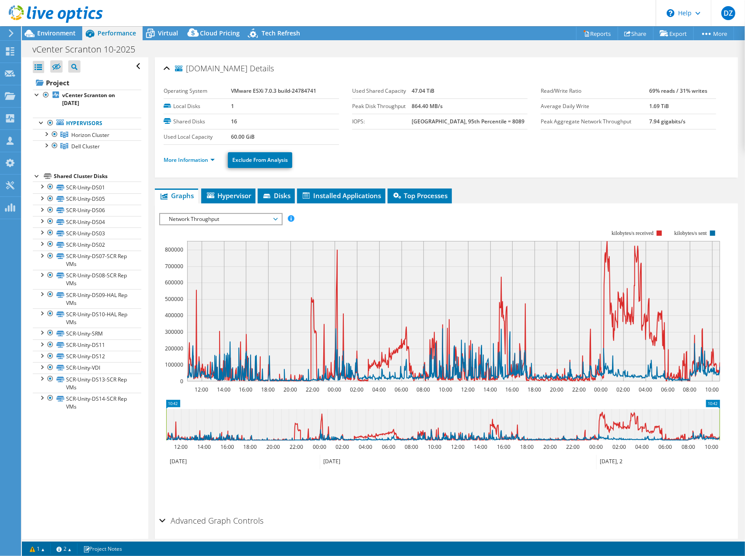
click at [36, 178] on div at bounding box center [37, 175] width 9 height 9
